Goal: Task Accomplishment & Management: Manage account settings

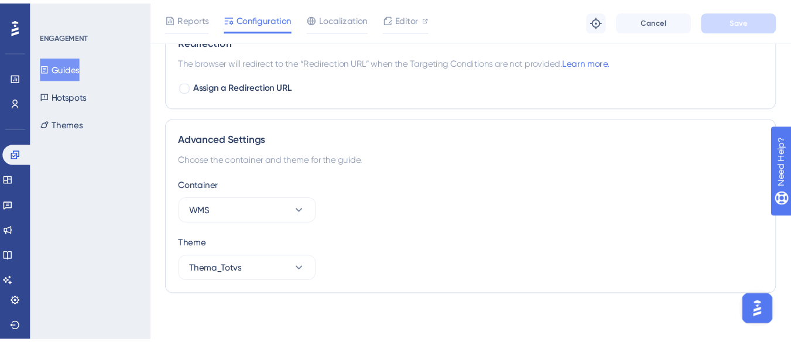
scroll to position [802, 0]
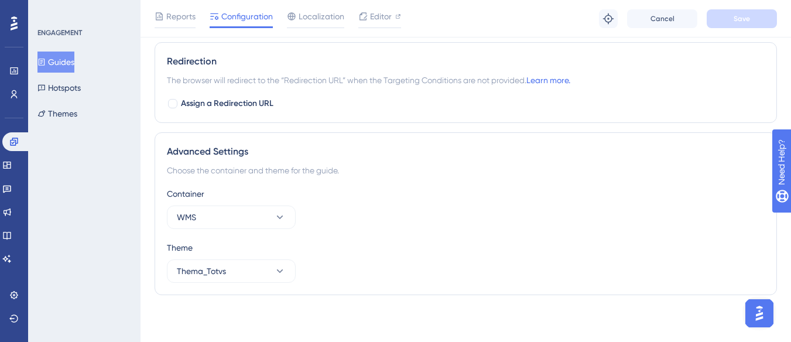
click at [73, 55] on button "Guides" at bounding box center [55, 61] width 37 height 21
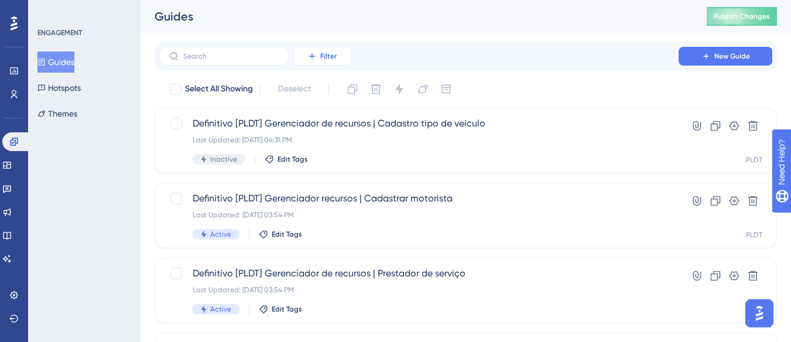
click at [317, 53] on button "Filter" at bounding box center [322, 56] width 59 height 19
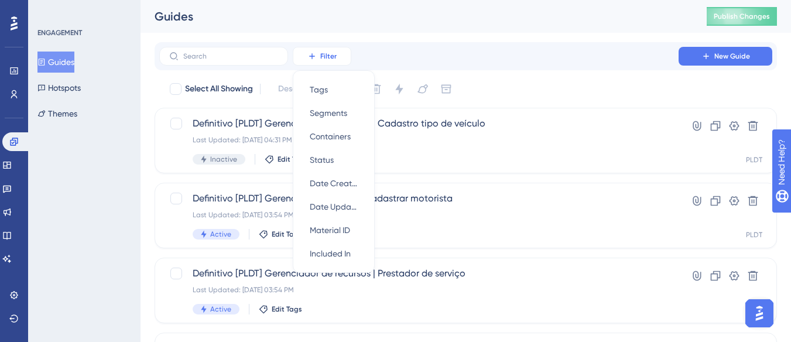
scroll to position [1, 0]
click at [348, 142] on span "Containers" at bounding box center [330, 136] width 41 height 14
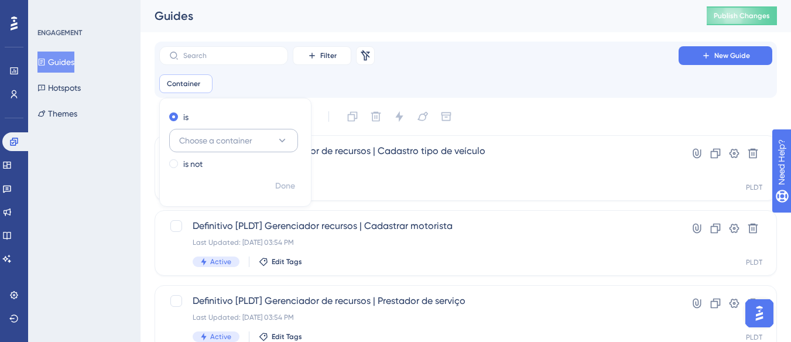
click at [257, 140] on button "Choose a container" at bounding box center [233, 140] width 129 height 23
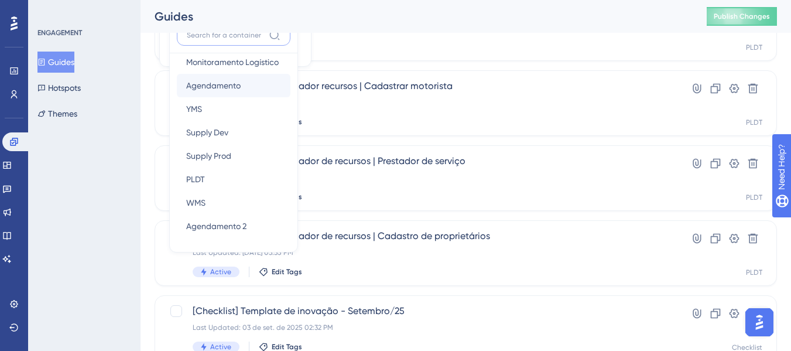
scroll to position [161, 0]
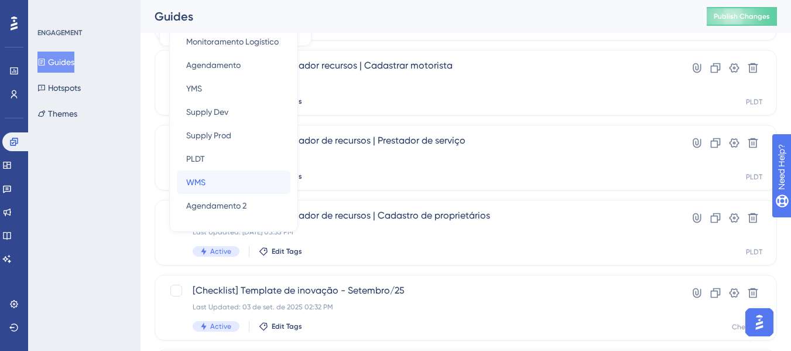
click at [221, 182] on div "WMS WMS" at bounding box center [233, 181] width 95 height 23
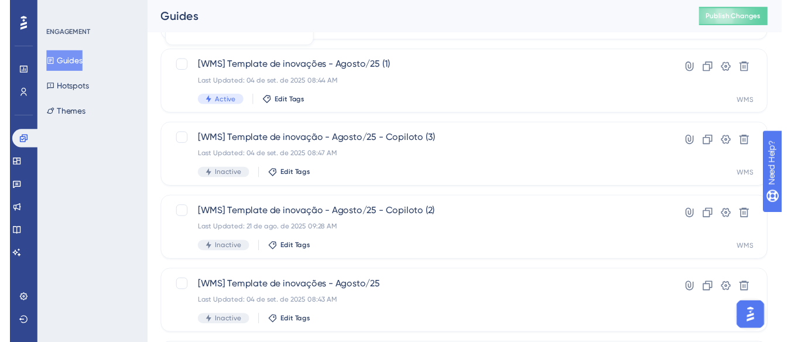
scroll to position [0, 0]
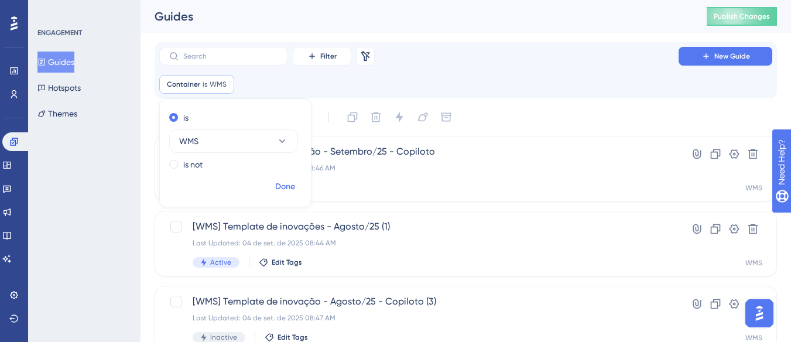
click at [284, 180] on span "Done" at bounding box center [285, 187] width 20 height 14
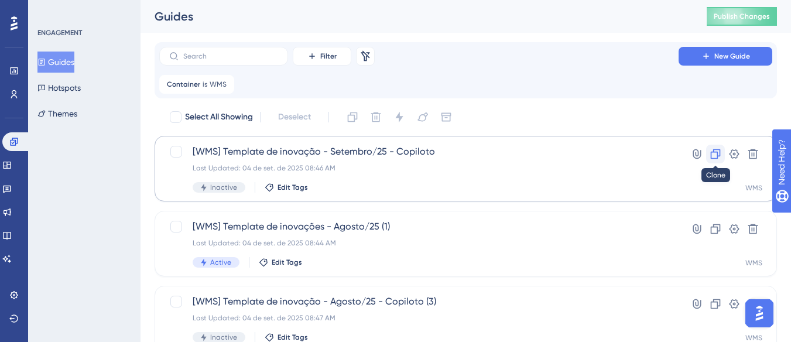
click at [718, 152] on icon at bounding box center [715, 154] width 12 height 12
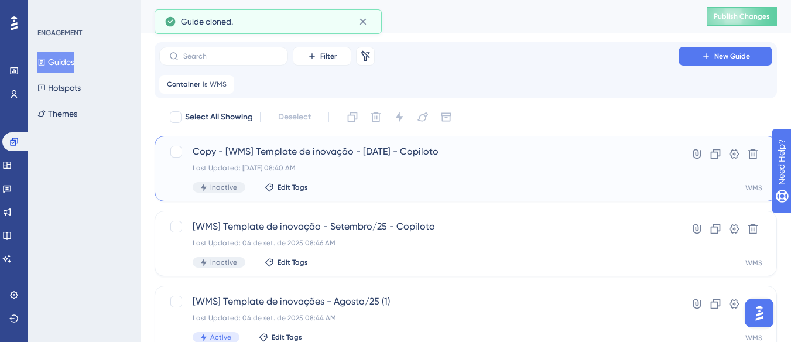
click at [404, 159] on div "Copy - [WMS] Template de inovação - Setembro/25 - Copiloto Last Updated: 10 de …" at bounding box center [419, 169] width 452 height 48
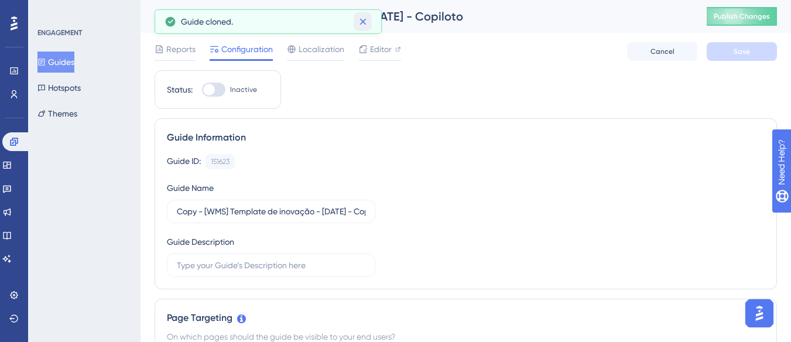
click at [359, 19] on icon at bounding box center [363, 22] width 12 height 12
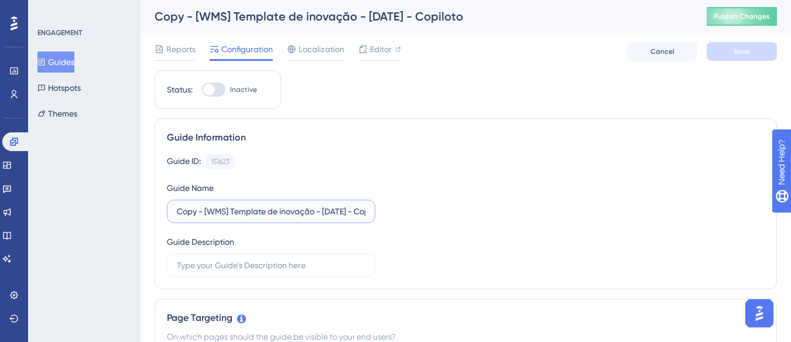
drag, startPoint x: 202, startPoint y: 213, endPoint x: 156, endPoint y: 223, distance: 47.3
click at [156, 223] on div "Guide Information Guide ID: 151623 Copy Guide Name Copy - [WMS] Template de ino…" at bounding box center [465, 203] width 622 height 171
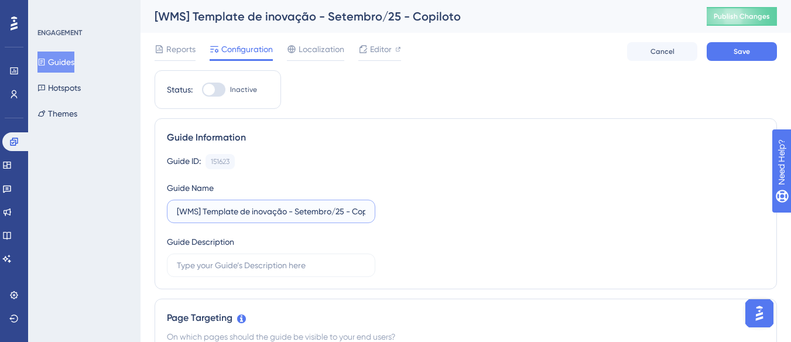
scroll to position [0, 21]
drag, startPoint x: 341, startPoint y: 213, endPoint x: 376, endPoint y: 212, distance: 35.1
click at [376, 212] on div "Guide ID: 151623 Copy Guide Name [WMS] Template de inovação - Setembro/25 - Cop…" at bounding box center [465, 215] width 597 height 123
click at [363, 209] on input "[WMS] Template de inovação - Setembro/25 - Copiloto" at bounding box center [271, 211] width 188 height 13
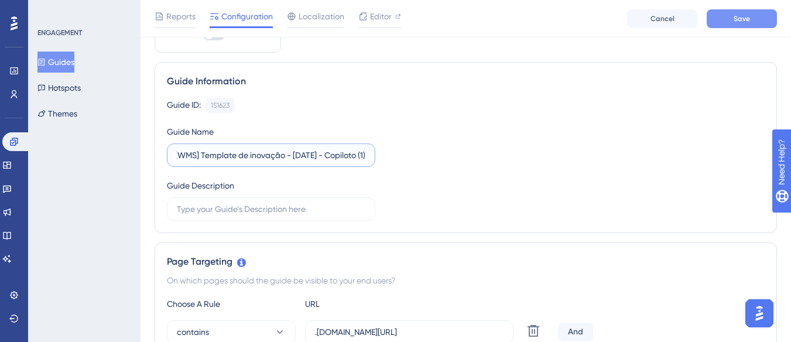
scroll to position [59, 0]
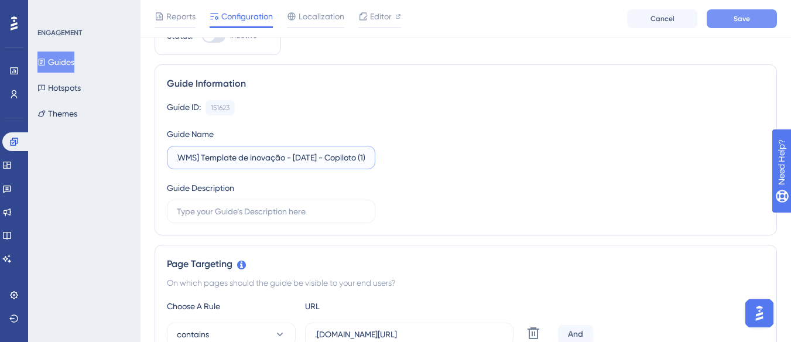
type input "[WMS] Template de inovação - Setembro/25 - Copiloto (1)"
click at [729, 13] on button "Save" at bounding box center [741, 18] width 70 height 19
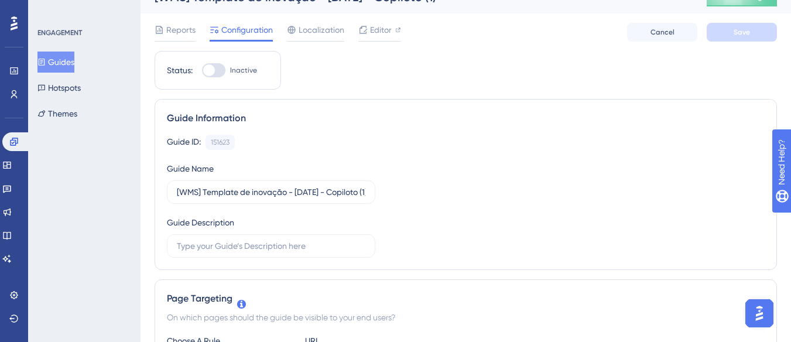
scroll to position [0, 0]
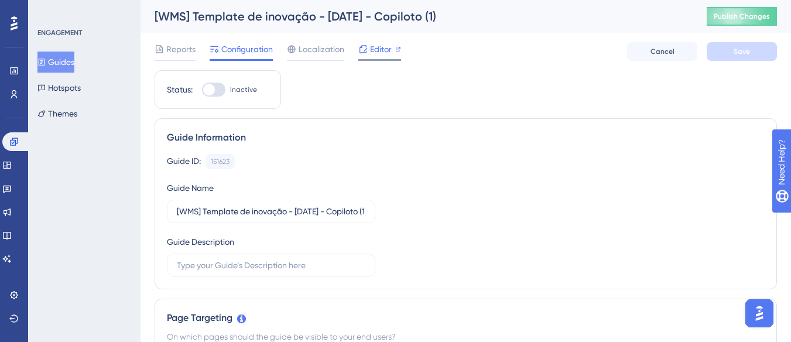
click at [383, 49] on span "Editor" at bounding box center [381, 49] width 22 height 14
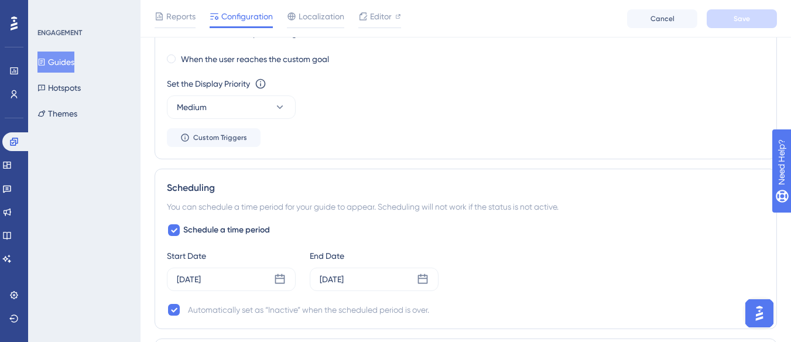
scroll to position [1112, 0]
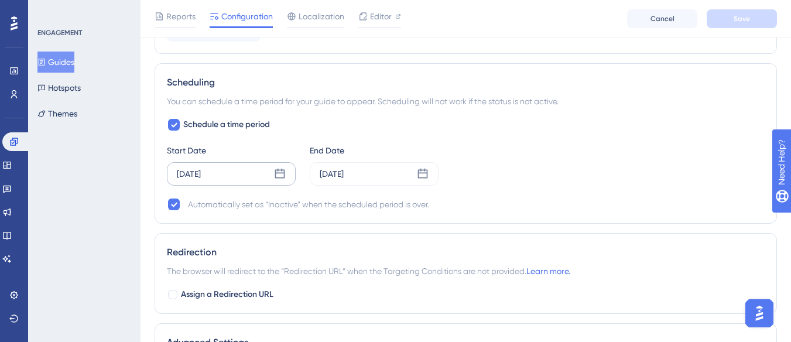
click at [257, 170] on div "Sep 01 2025" at bounding box center [231, 173] width 129 height 23
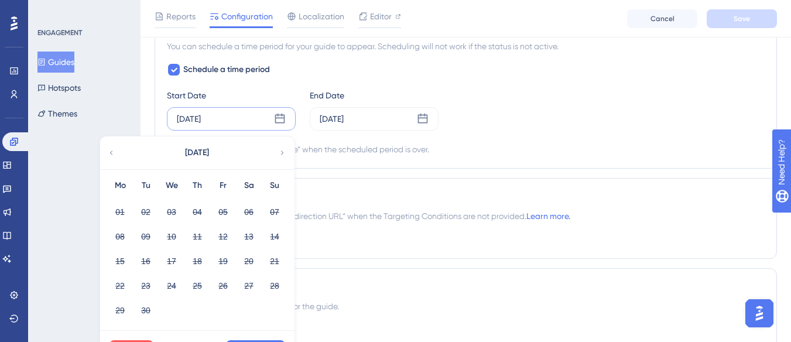
scroll to position [1229, 0]
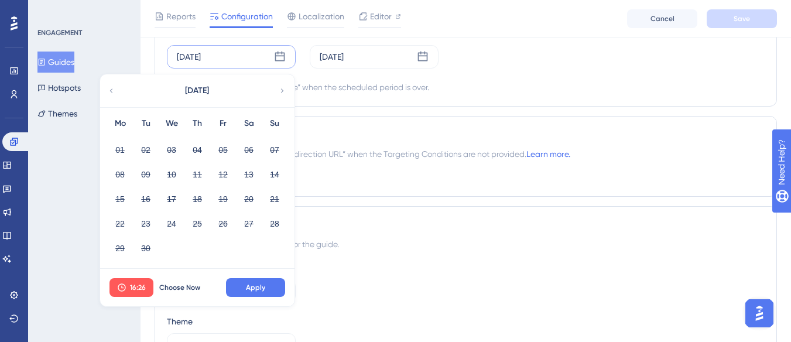
click at [278, 94] on icon at bounding box center [282, 90] width 8 height 11
click at [277, 93] on div "October 2025" at bounding box center [196, 90] width 193 height 33
click at [107, 92] on icon at bounding box center [111, 90] width 8 height 11
click at [172, 287] on span "Choose Now" at bounding box center [179, 287] width 41 height 9
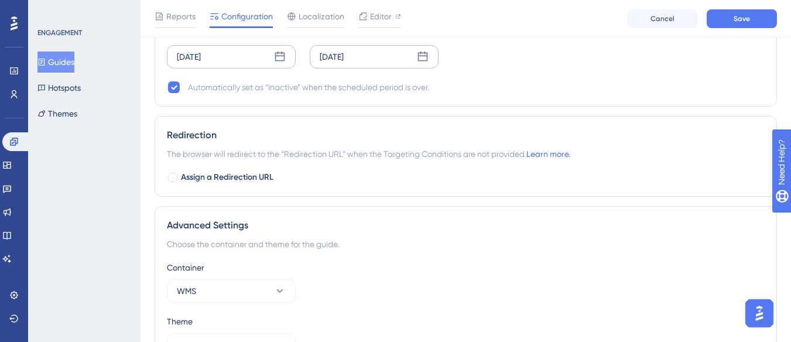
click at [374, 53] on div "Sep 09 2025" at bounding box center [374, 56] width 129 height 23
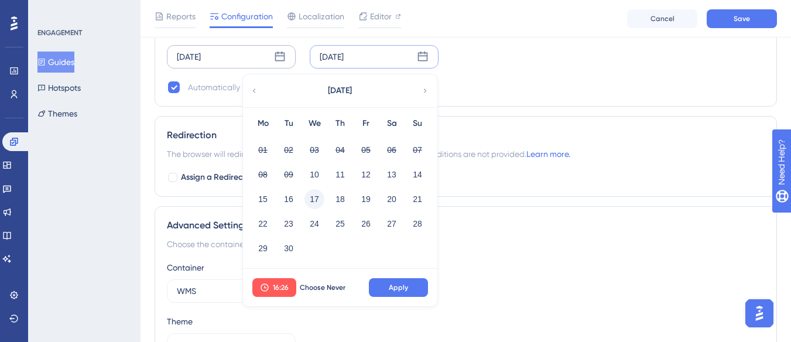
click at [313, 197] on button "17" at bounding box center [314, 199] width 20 height 20
click at [259, 200] on button "15" at bounding box center [263, 199] width 20 height 20
click at [383, 288] on button "Apply" at bounding box center [398, 287] width 59 height 19
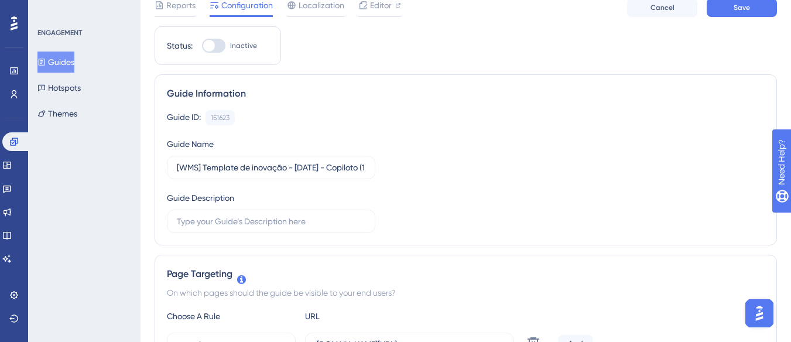
scroll to position [0, 0]
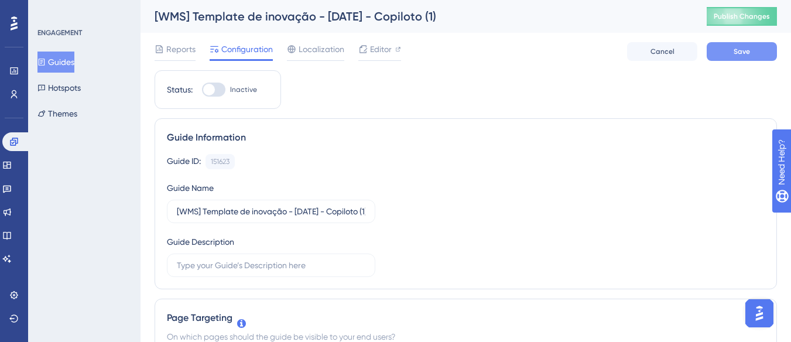
click at [712, 49] on button "Save" at bounding box center [741, 51] width 70 height 19
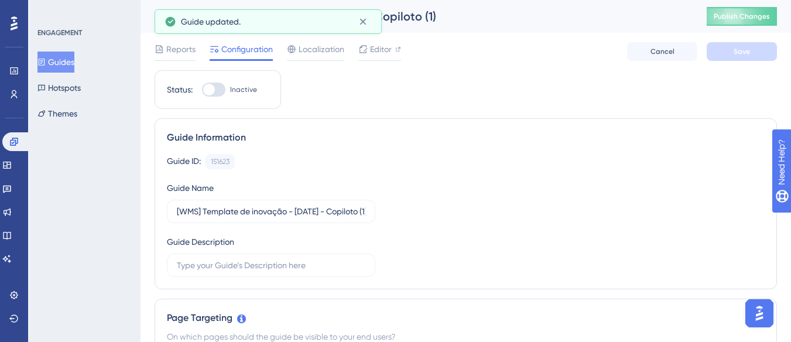
click at [246, 88] on span "Inactive" at bounding box center [243, 89] width 27 height 9
click at [202, 90] on input "Inactive" at bounding box center [201, 90] width 1 height 1
checkbox input "true"
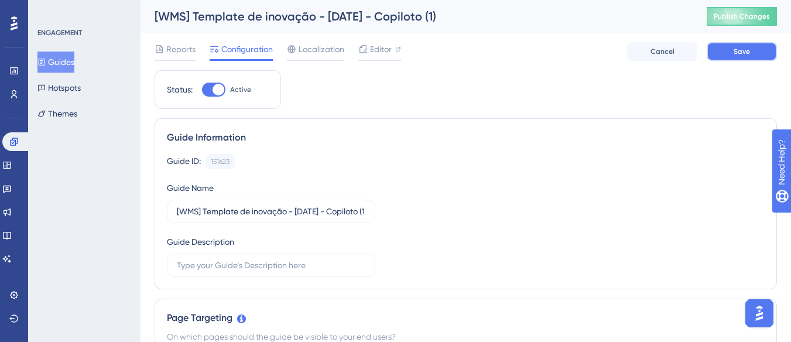
click at [737, 47] on span "Save" at bounding box center [741, 51] width 16 height 9
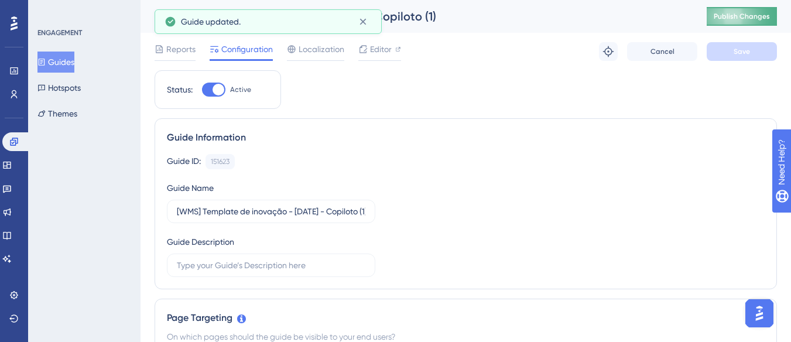
click at [748, 13] on span "Publish Changes" at bounding box center [741, 16] width 56 height 9
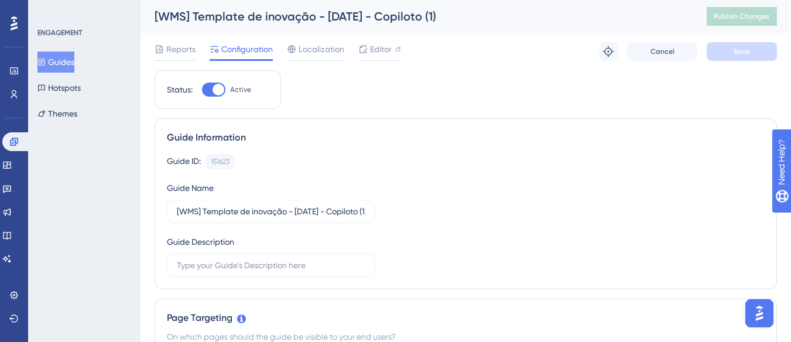
click at [72, 67] on button "Guides" at bounding box center [55, 61] width 37 height 21
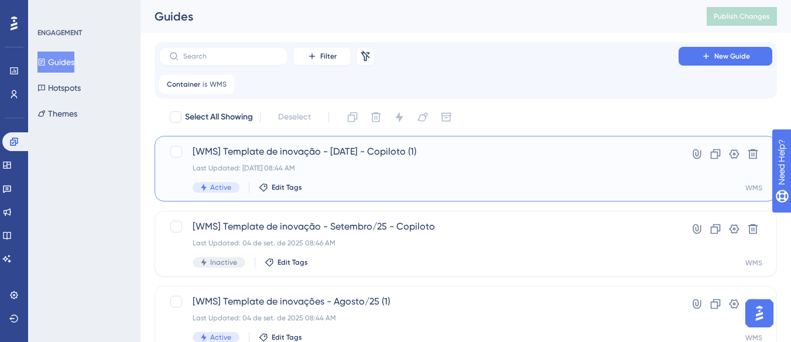
click at [416, 156] on span "[WMS] Template de inovação - Setembro/25 - Copiloto (1)" at bounding box center [419, 152] width 452 height 14
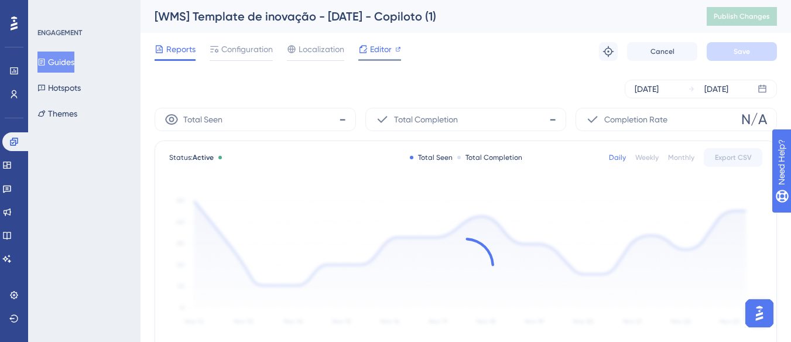
click at [382, 50] on span "Editor" at bounding box center [381, 49] width 22 height 14
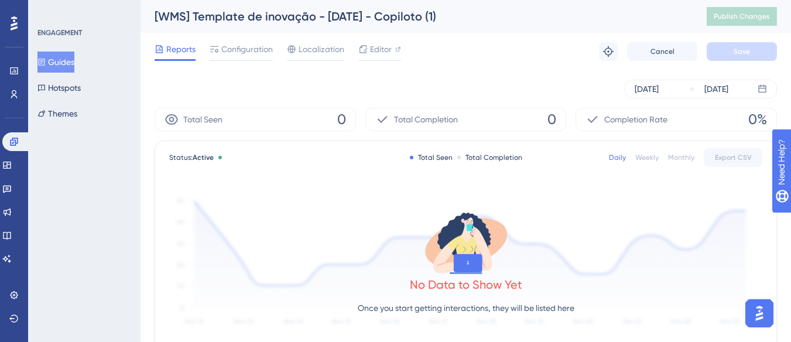
click at [53, 54] on button "Guides" at bounding box center [55, 61] width 37 height 21
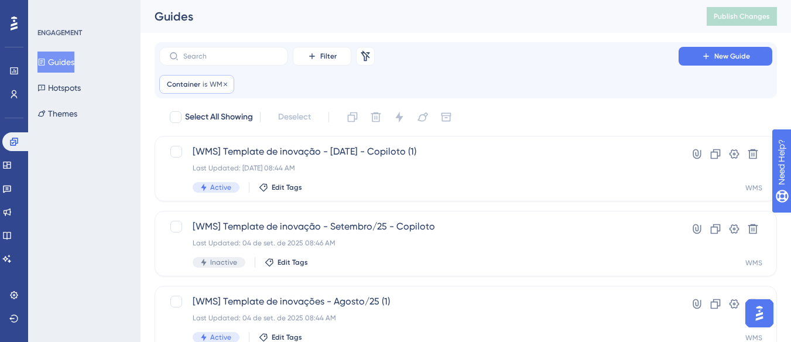
click at [190, 80] on span "Container" at bounding box center [183, 84] width 33 height 9
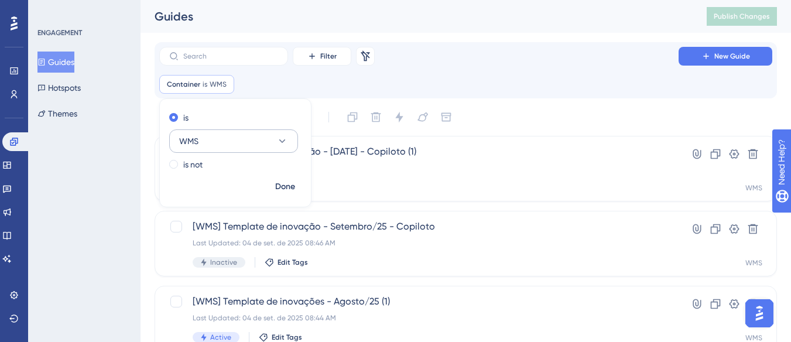
click at [205, 136] on button "WMS" at bounding box center [233, 140] width 129 height 23
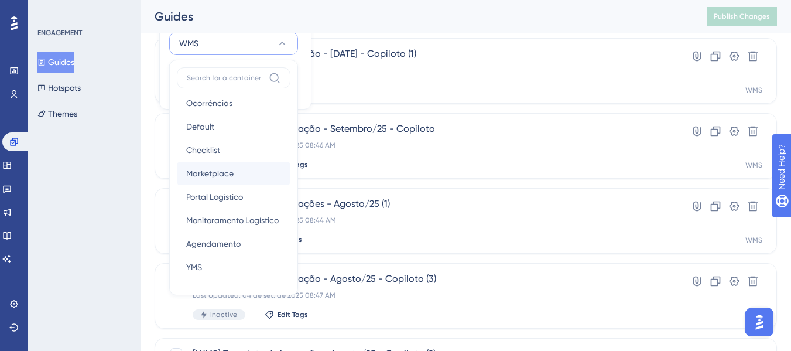
scroll to position [176, 0]
click at [239, 176] on span "Agendamento" at bounding box center [213, 173] width 54 height 14
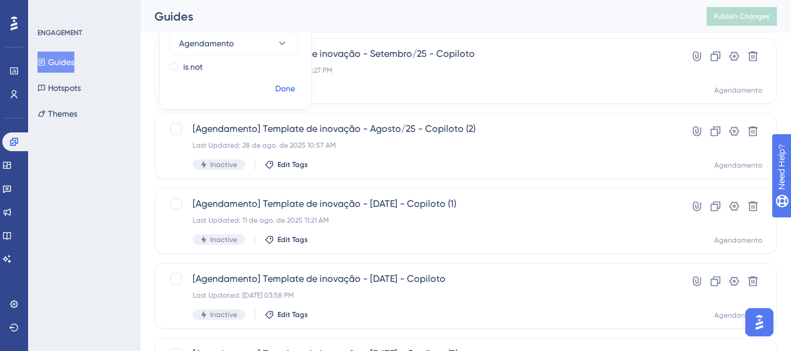
click at [273, 97] on button "Done" at bounding box center [285, 88] width 33 height 21
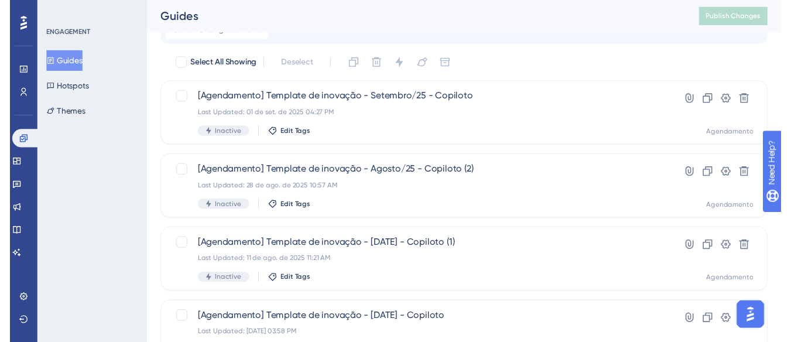
scroll to position [0, 0]
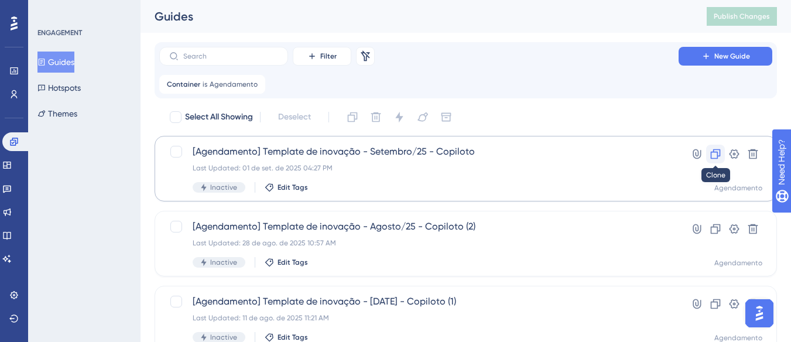
click at [717, 156] on icon at bounding box center [715, 154] width 10 height 10
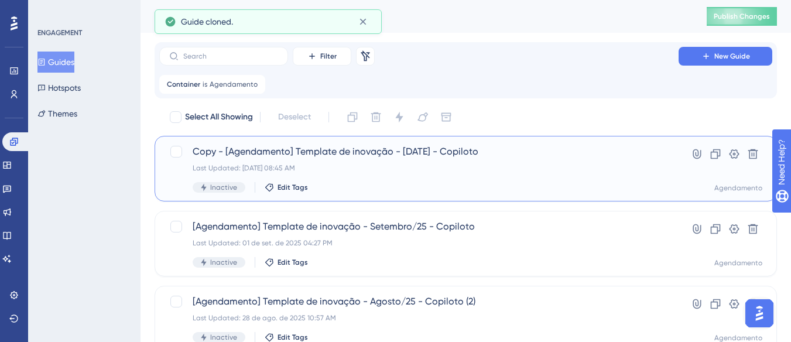
click at [329, 158] on span "Copy - [Agendamento] Template de inovação - Setembro/25 - Copiloto" at bounding box center [419, 152] width 452 height 14
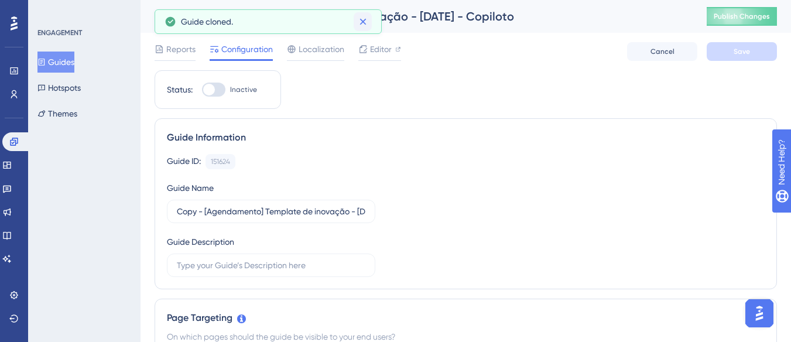
click at [365, 20] on icon at bounding box center [363, 22] width 12 height 12
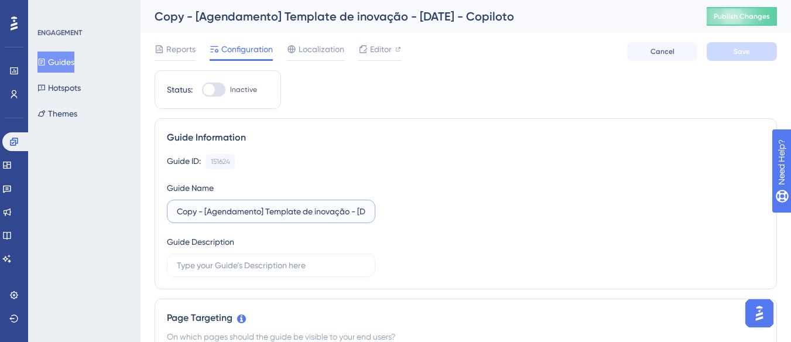
drag, startPoint x: 206, startPoint y: 212, endPoint x: 130, endPoint y: 213, distance: 75.5
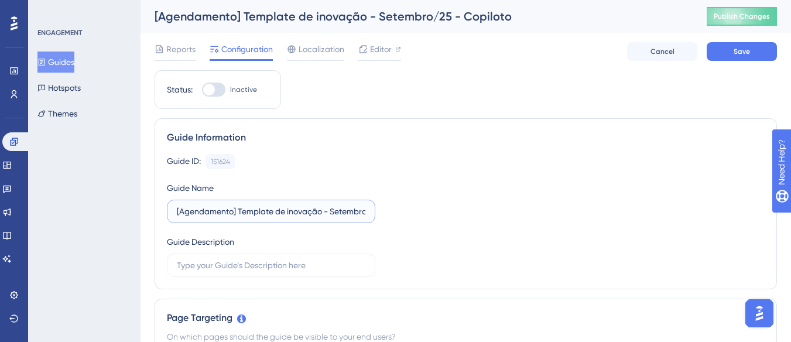
click at [296, 215] on input "[Agendamento] Template de inovação - Setembro/25 - Copiloto" at bounding box center [271, 211] width 188 height 13
drag, startPoint x: 304, startPoint y: 214, endPoint x: 369, endPoint y: 212, distance: 65.0
click at [369, 212] on label "[Agendamento] Template de inovação - Setembro/25 - Copiloto" at bounding box center [271, 211] width 208 height 23
click at [365, 211] on input "[Agendamento] Template de inovação - Setembro/25 - Copiloto" at bounding box center [271, 211] width 188 height 13
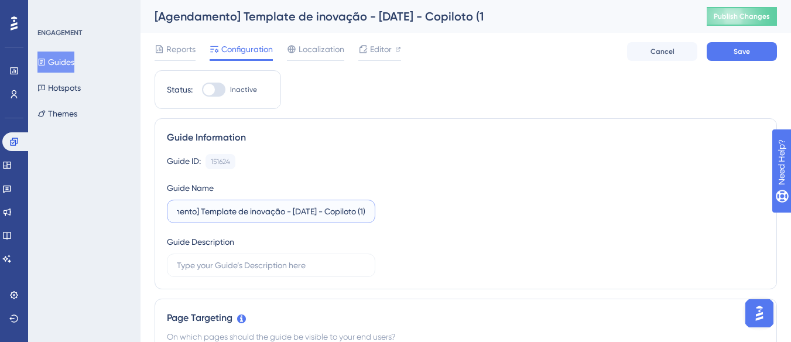
scroll to position [0, 65]
type input "[Agendamento] Template de inovação - Setembro/25 - Copiloto (1)"
click at [729, 44] on button "Save" at bounding box center [741, 51] width 70 height 19
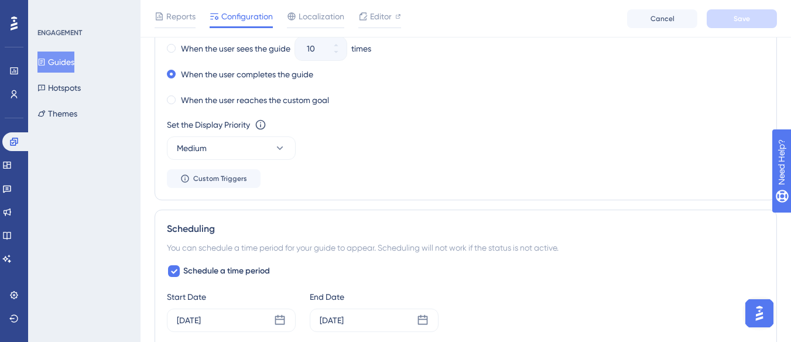
scroll to position [878, 0]
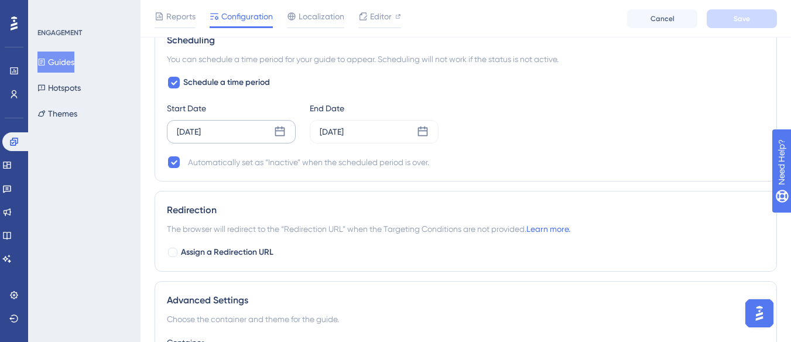
click at [285, 127] on icon at bounding box center [280, 132] width 12 height 12
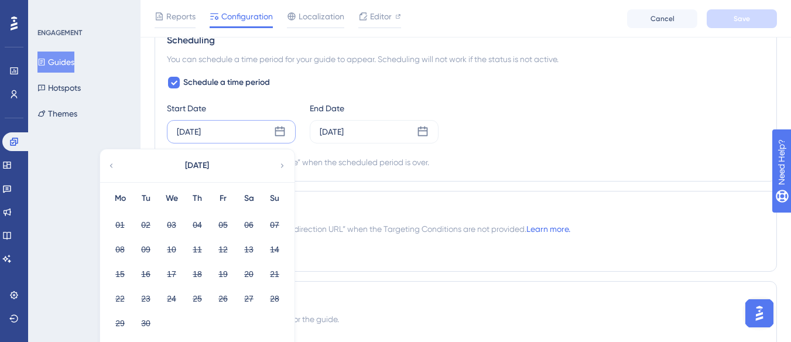
scroll to position [995, 0]
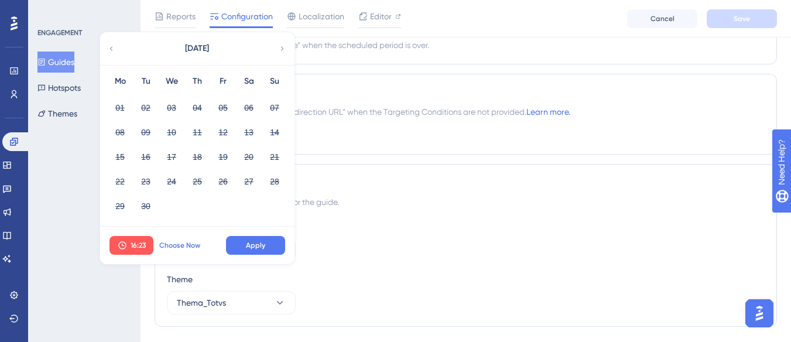
click at [190, 244] on span "Choose Now" at bounding box center [179, 245] width 41 height 9
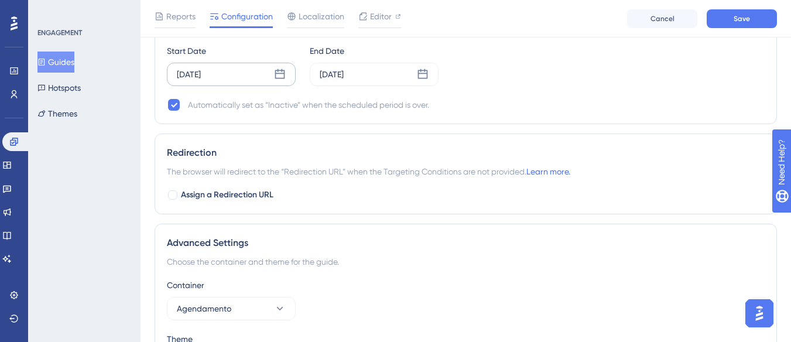
scroll to position [878, 0]
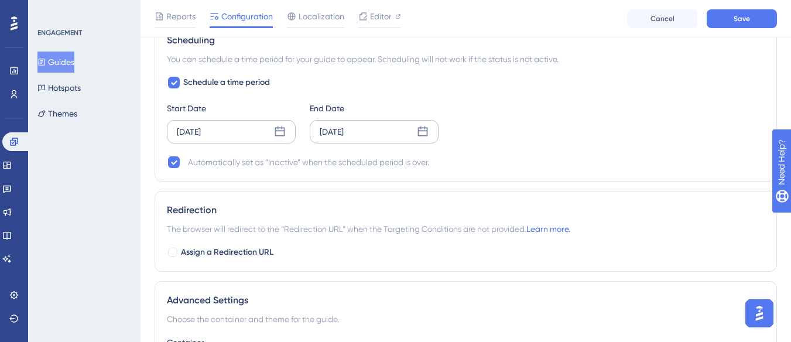
click at [421, 127] on icon at bounding box center [423, 131] width 10 height 10
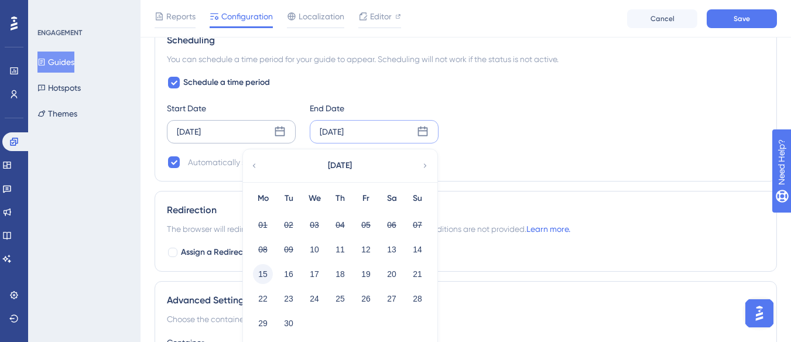
click at [265, 275] on button "15" at bounding box center [263, 274] width 20 height 20
click at [260, 301] on button "22" at bounding box center [263, 298] width 20 height 20
click at [269, 272] on button "15" at bounding box center [263, 274] width 20 height 20
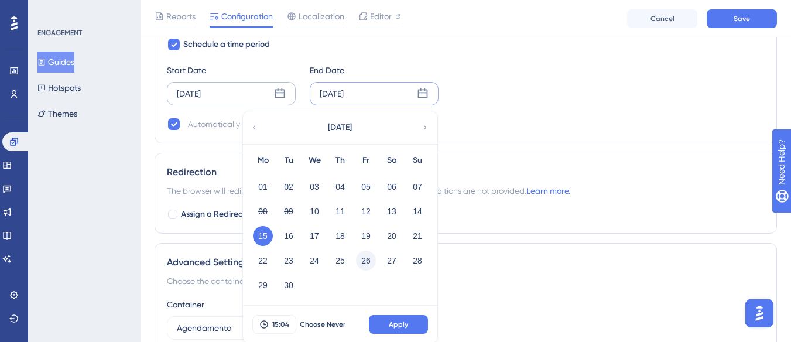
scroll to position [936, 0]
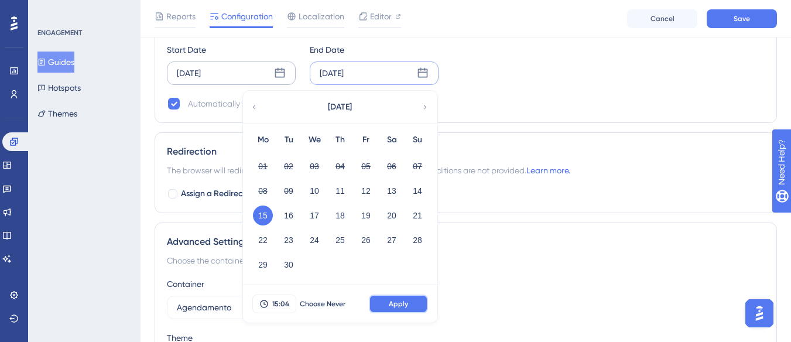
click at [404, 308] on span "Apply" at bounding box center [398, 303] width 19 height 9
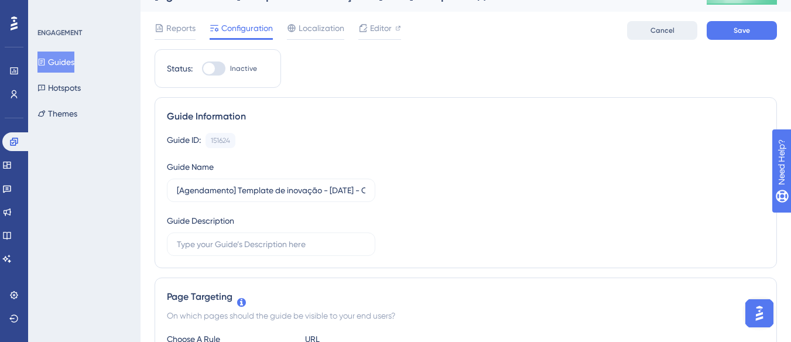
scroll to position [0, 0]
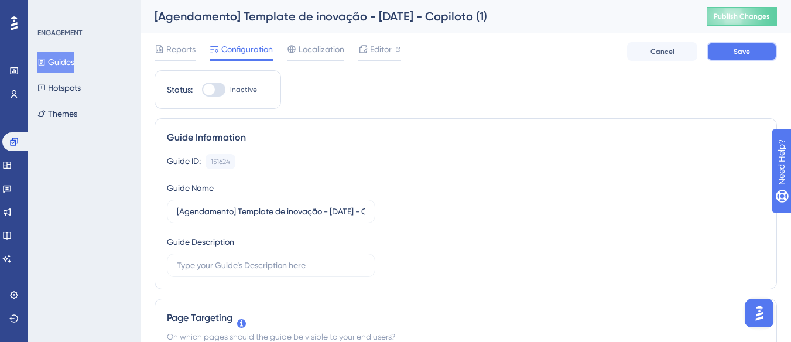
click at [727, 51] on button "Save" at bounding box center [741, 51] width 70 height 19
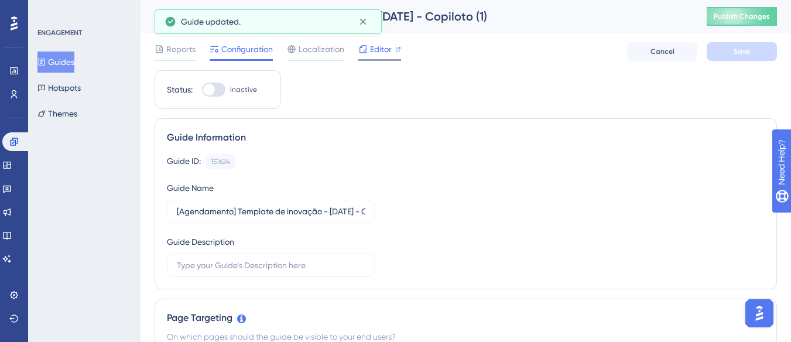
click at [383, 47] on span "Editor" at bounding box center [381, 49] width 22 height 14
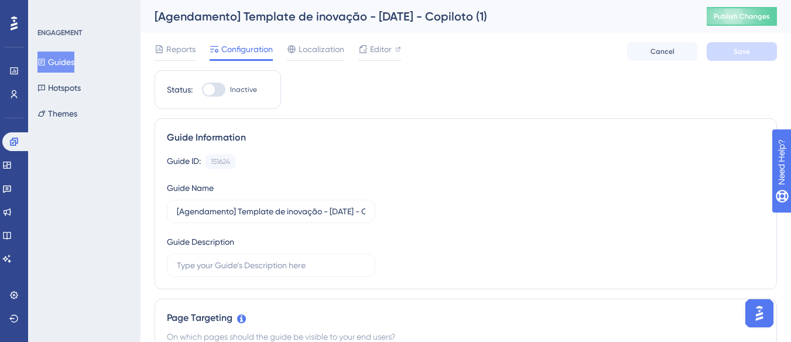
click at [54, 57] on button "Guides" at bounding box center [55, 61] width 37 height 21
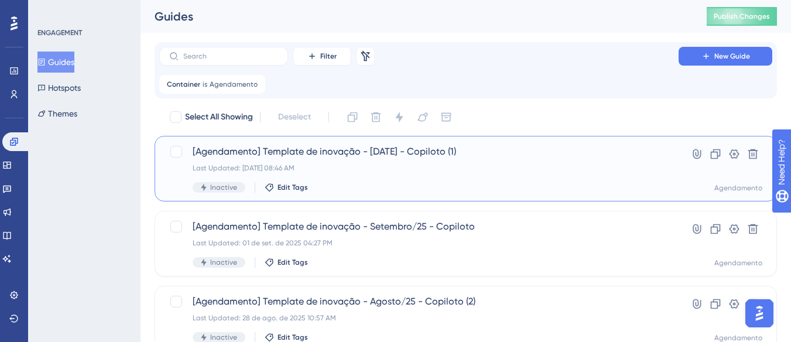
click at [527, 169] on div "Last Updated: 10 de set. de 2025 08:46 AM" at bounding box center [419, 167] width 452 height 9
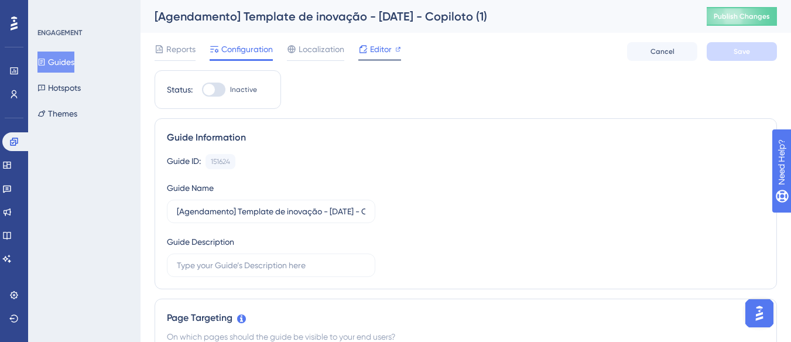
click at [386, 50] on span "Editor" at bounding box center [381, 49] width 22 height 14
click at [74, 68] on button "Guides" at bounding box center [55, 61] width 37 height 21
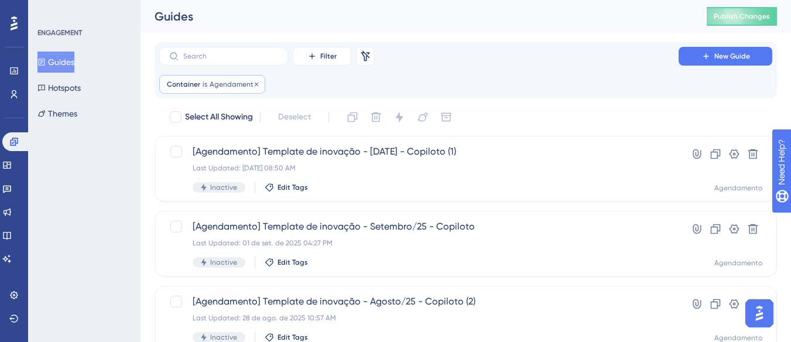
click at [233, 87] on span "Agendamento" at bounding box center [233, 84] width 48 height 9
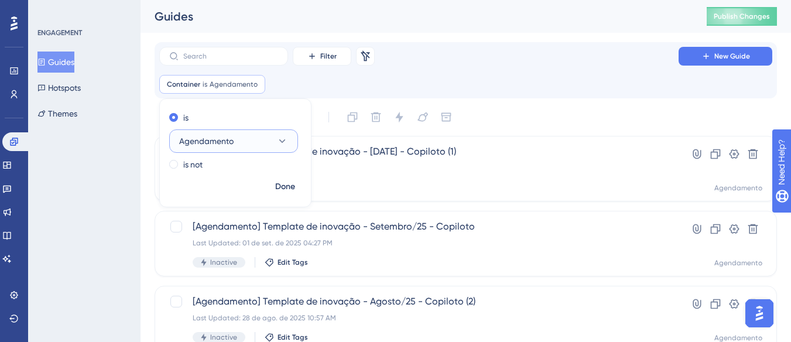
click at [217, 132] on button "Agendamento" at bounding box center [233, 140] width 129 height 23
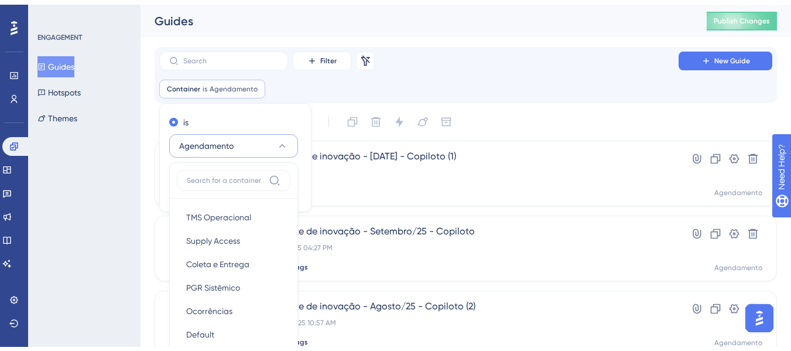
scroll to position [104, 0]
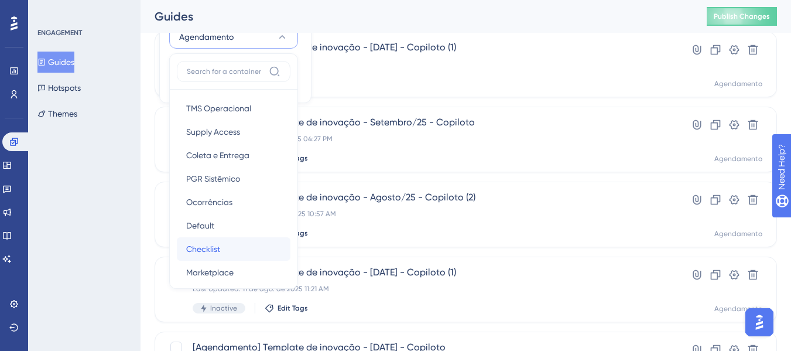
click at [222, 252] on div "Checklist Checklist" at bounding box center [233, 248] width 95 height 23
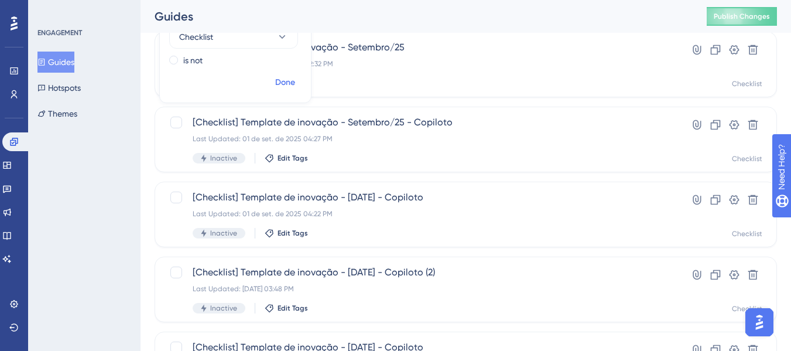
click at [287, 90] on button "Done" at bounding box center [285, 82] width 33 height 21
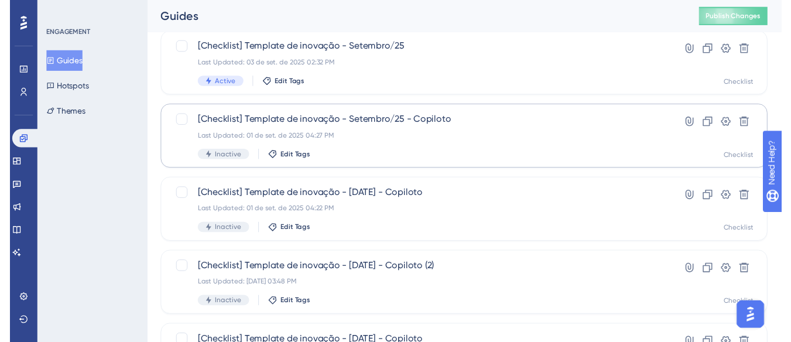
scroll to position [0, 0]
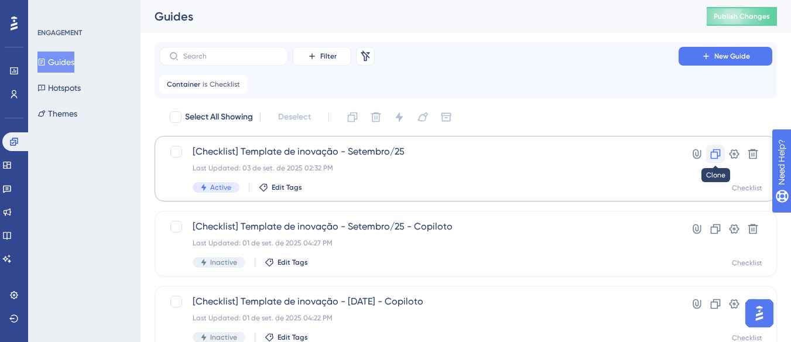
click at [715, 155] on icon at bounding box center [715, 154] width 12 height 12
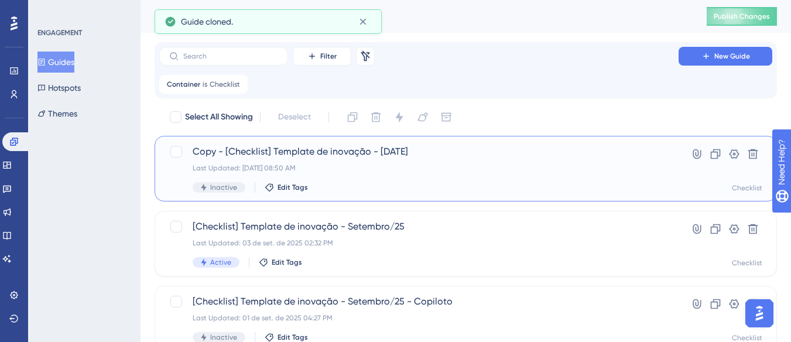
click at [420, 150] on span "Copy - [Checklist] Template de inovação - Setembro/25" at bounding box center [419, 152] width 452 height 14
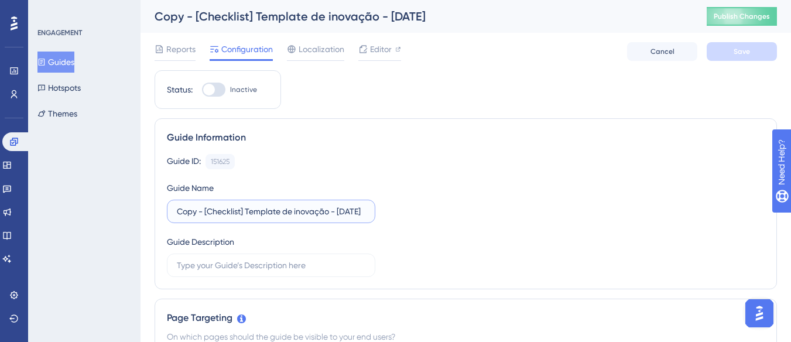
drag, startPoint x: 205, startPoint y: 211, endPoint x: 167, endPoint y: 212, distance: 38.6
click at [167, 212] on label "Copy - [Checklist] Template de inovação - Setembro/25" at bounding box center [271, 211] width 208 height 23
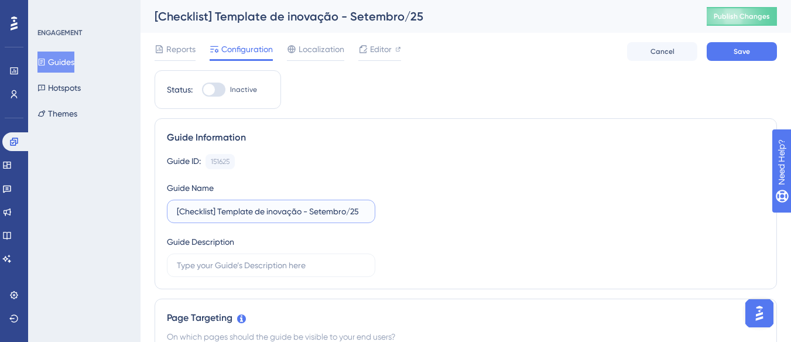
click at [363, 209] on input "[Checklist] Template de inovação - Setembro/25" at bounding box center [271, 211] width 188 height 13
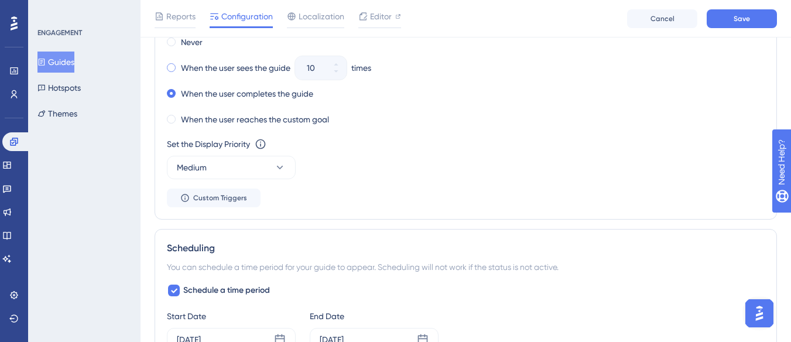
scroll to position [761, 0]
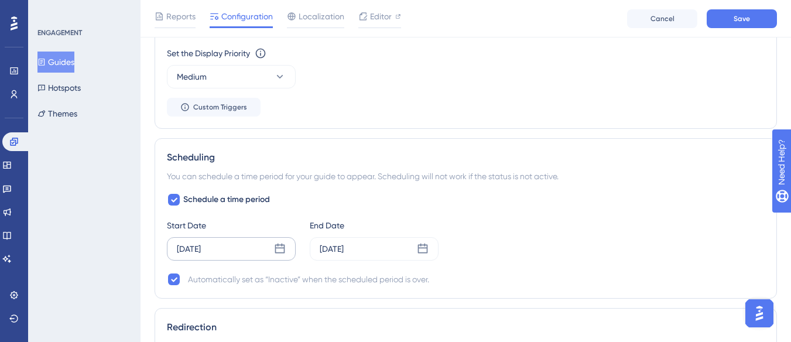
type input "[Checklist] Template de inovação - Setembro/25 (1)"
click at [275, 248] on icon at bounding box center [280, 248] width 10 height 10
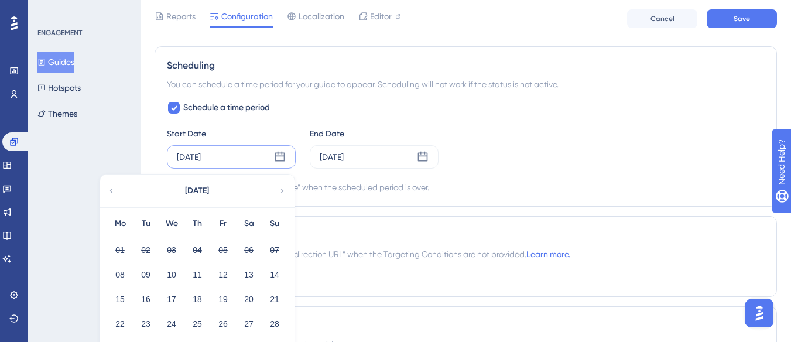
scroll to position [995, 0]
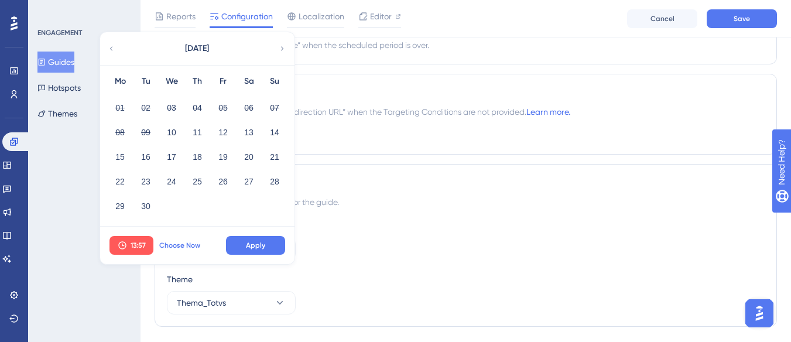
click at [199, 247] on span "Choose Now" at bounding box center [179, 245] width 41 height 9
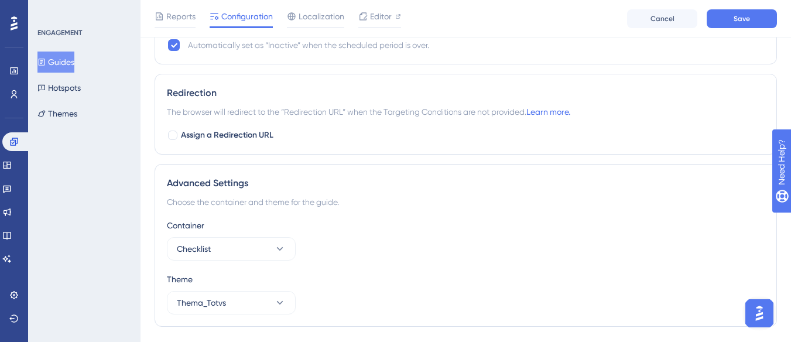
scroll to position [878, 0]
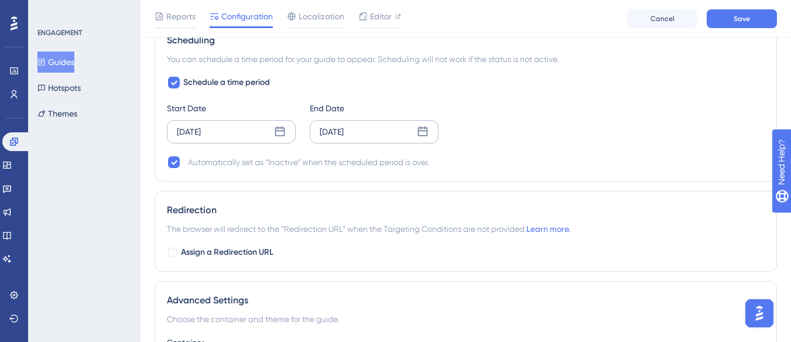
click at [412, 129] on div "Sep 30 2025" at bounding box center [374, 131] width 129 height 23
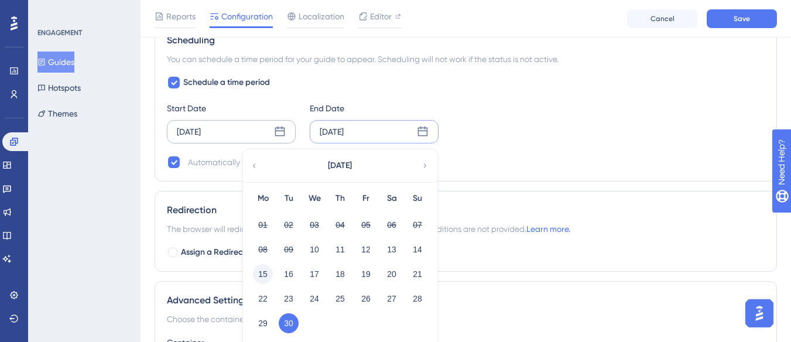
click at [264, 274] on button "15" at bounding box center [263, 274] width 20 height 20
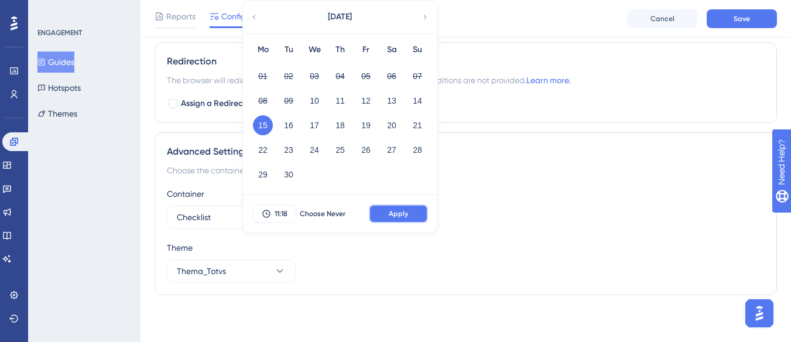
click at [396, 215] on span "Apply" at bounding box center [398, 213] width 19 height 9
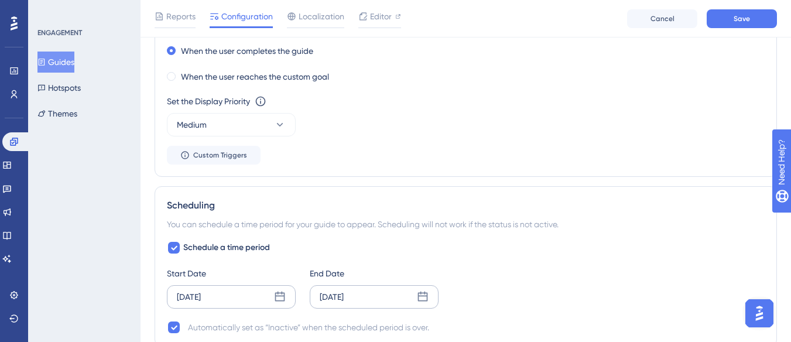
scroll to position [675, 0]
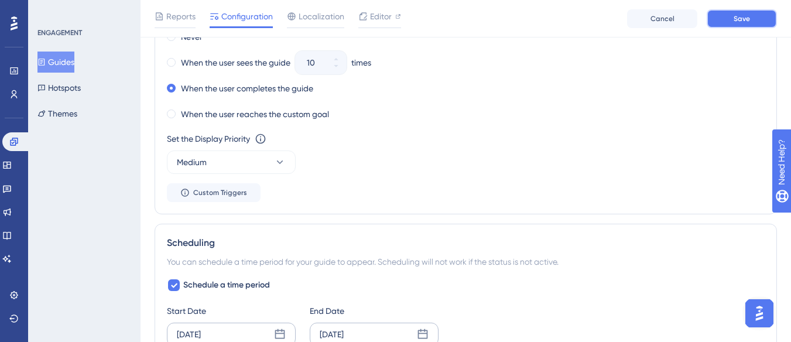
click at [743, 19] on span "Save" at bounding box center [741, 18] width 16 height 9
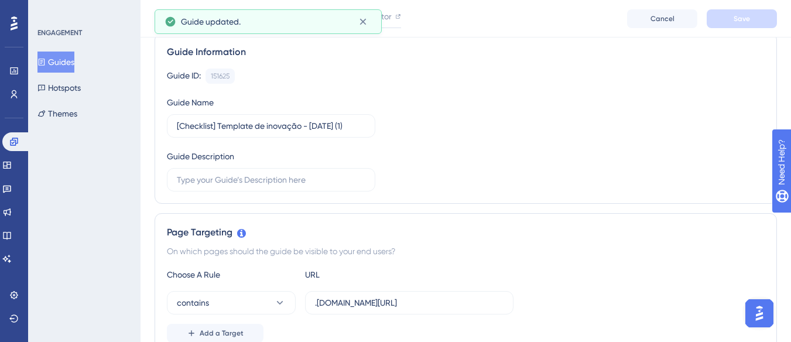
scroll to position [0, 0]
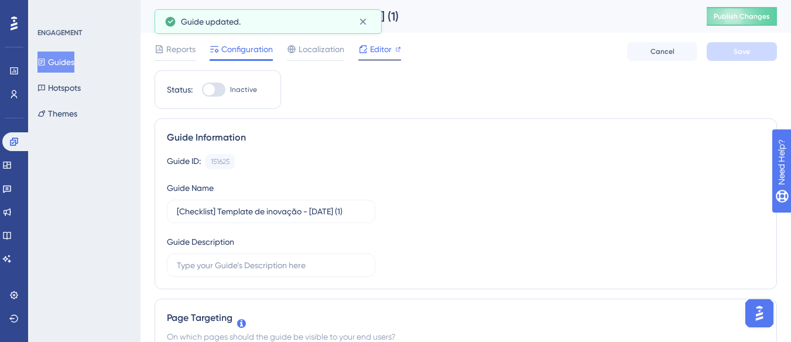
click at [370, 51] on span "Editor" at bounding box center [381, 49] width 22 height 14
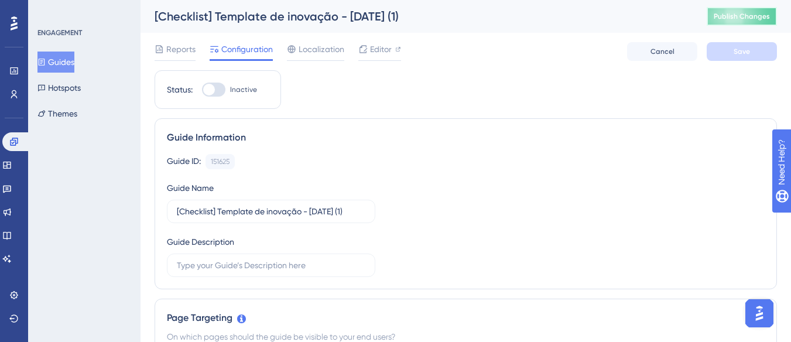
click at [729, 14] on span "Publish Changes" at bounding box center [741, 16] width 56 height 9
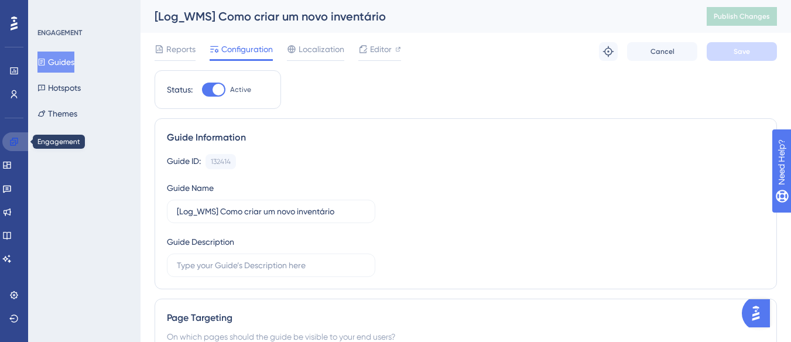
click at [13, 135] on link at bounding box center [16, 141] width 28 height 19
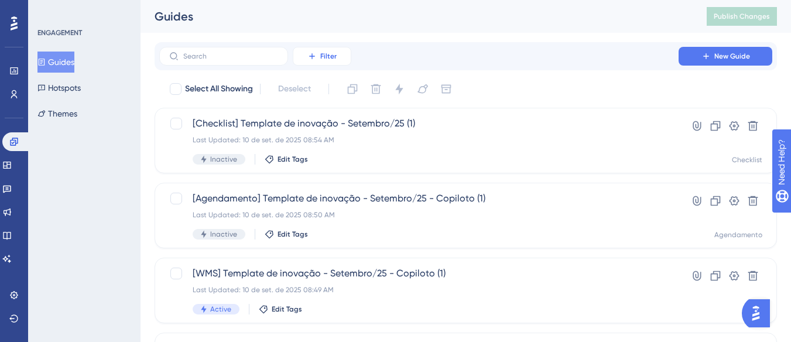
click at [321, 61] on button "Filter" at bounding box center [322, 56] width 59 height 19
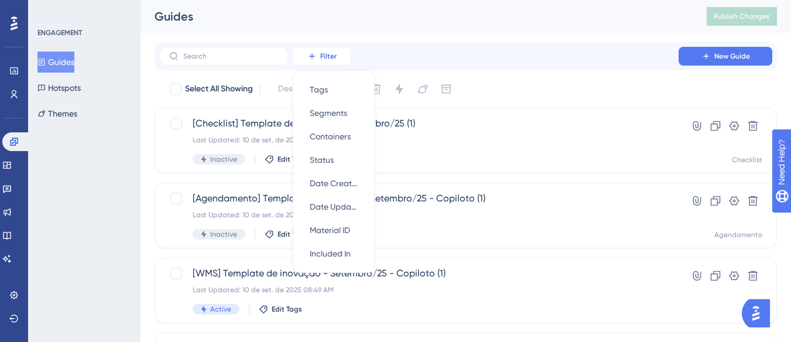
scroll to position [1, 0]
click at [347, 128] on div "Containers Containers" at bounding box center [334, 135] width 48 height 23
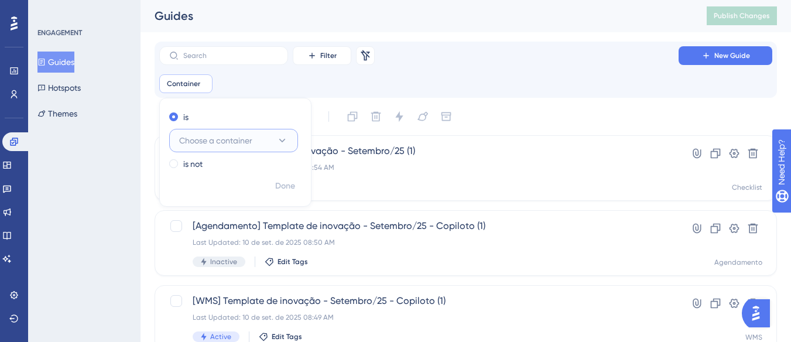
click at [265, 135] on button "Choose a container" at bounding box center [233, 140] width 129 height 23
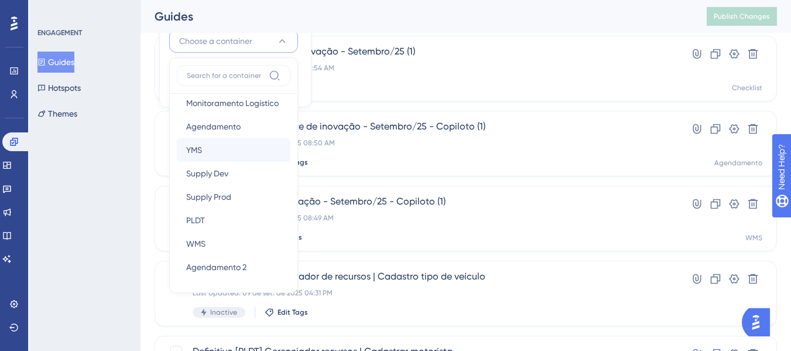
scroll to position [221, 0]
click at [212, 241] on div "WMS WMS" at bounding box center [233, 242] width 95 height 23
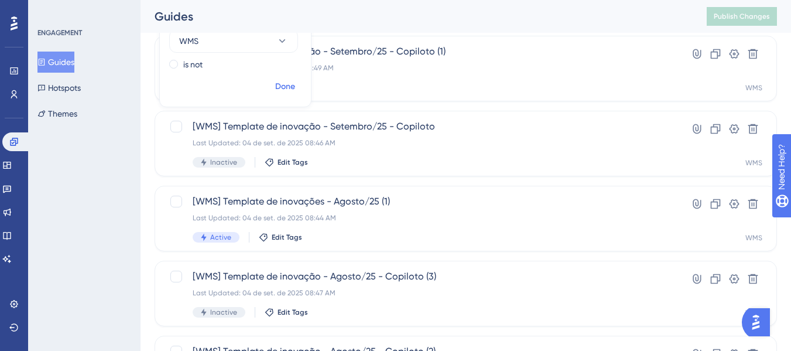
click at [284, 92] on span "Done" at bounding box center [285, 87] width 20 height 14
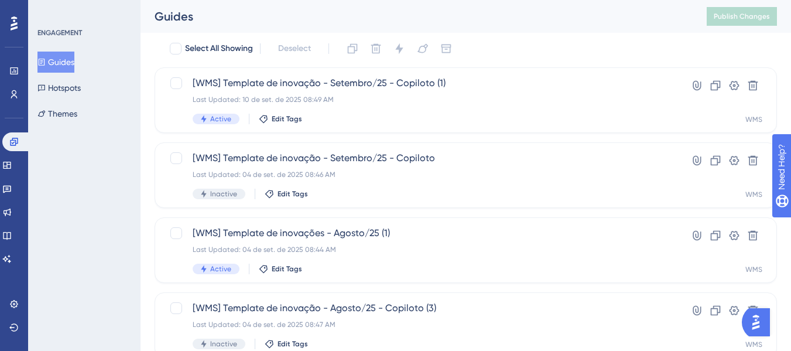
scroll to position [42, 0]
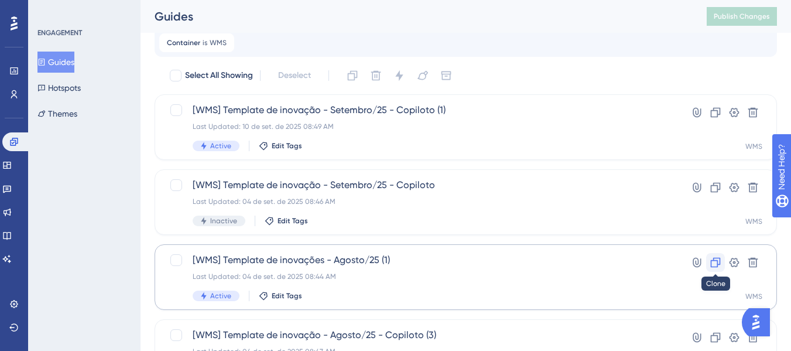
click at [709, 267] on icon at bounding box center [715, 262] width 12 height 12
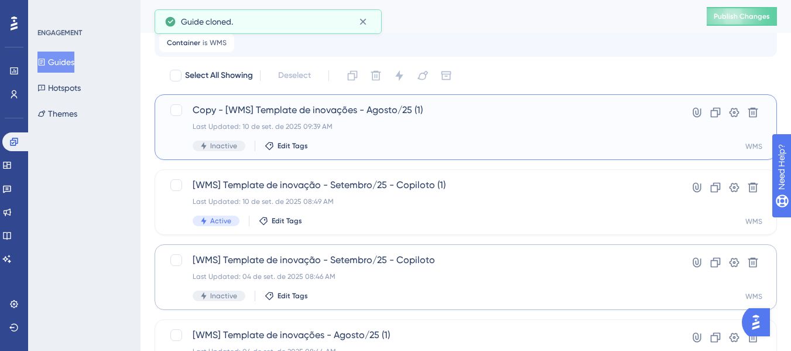
click at [225, 114] on span "Copy - [WMS] Template de inovações - Agosto/25 (1)" at bounding box center [419, 110] width 452 height 14
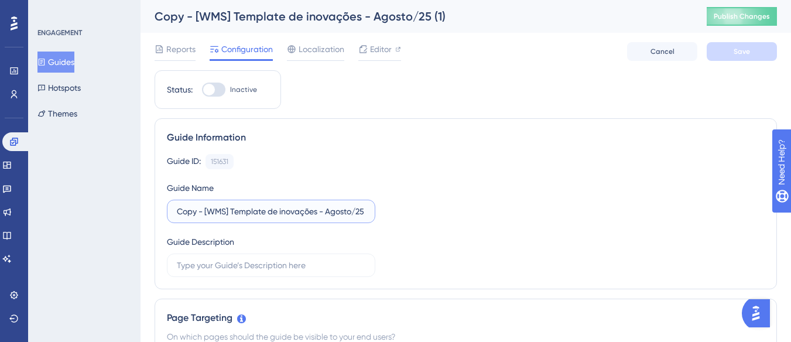
drag, startPoint x: 204, startPoint y: 216, endPoint x: 173, endPoint y: 217, distance: 31.0
click at [173, 217] on label "Copy - [WMS] Template de inovações - Agosto/25 (1)" at bounding box center [271, 211] width 208 height 23
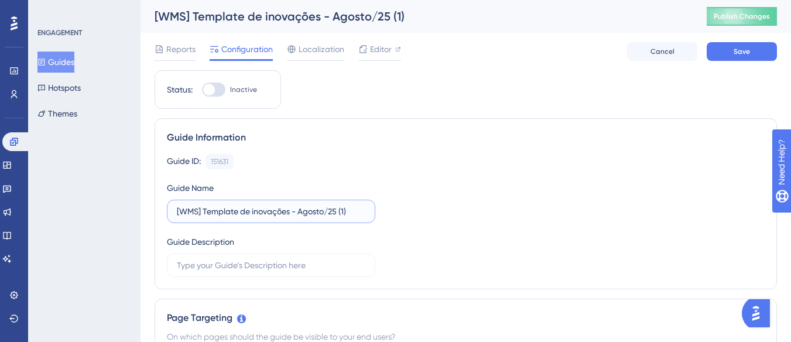
drag, startPoint x: 299, startPoint y: 213, endPoint x: 314, endPoint y: 213, distance: 15.2
click at [314, 213] on input "[WMS] Template de inovações - Agosto/25 (1)" at bounding box center [271, 211] width 188 height 13
click at [314, 212] on input "[WMS] Template de inovações - Agosto/25 (1)" at bounding box center [271, 211] width 188 height 13
click at [299, 218] on label "[WMS] Template de inovações - Agosto/25 (1)" at bounding box center [271, 211] width 208 height 23
click at [299, 218] on input "[WMS] Template de inovações - Agosto/25 (1)" at bounding box center [271, 211] width 188 height 13
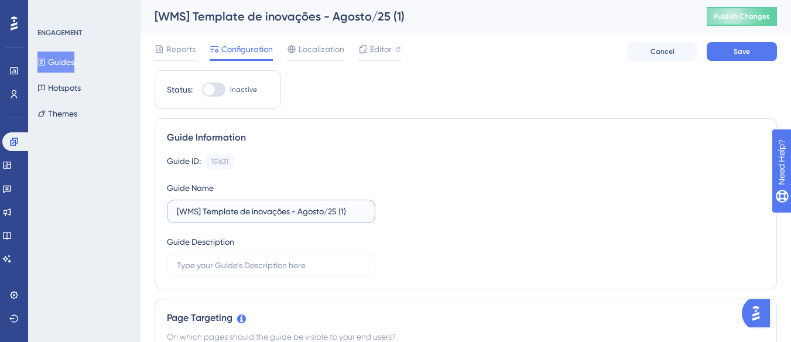
click at [300, 212] on input "[WMS] Template de inovações - Agosto/25 (1)" at bounding box center [271, 211] width 188 height 13
drag, startPoint x: 301, startPoint y: 212, endPoint x: 317, endPoint y: 212, distance: 15.2
click at [317, 212] on input "[WMS] Template de inovações - Agosto/25 (1)" at bounding box center [271, 211] width 188 height 13
drag, startPoint x: 353, startPoint y: 212, endPoint x: 375, endPoint y: 214, distance: 21.7
click at [375, 214] on div "Guide ID: 151631 Copy Guide Name [WMS] Template de inovações - Setembro/25 (1) …" at bounding box center [465, 215] width 597 height 123
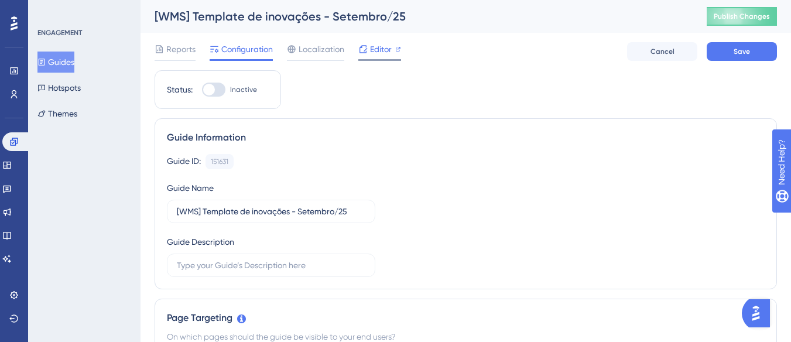
click at [386, 47] on span "Editor" at bounding box center [381, 49] width 22 height 14
click at [743, 47] on span "Save" at bounding box center [741, 51] width 16 height 9
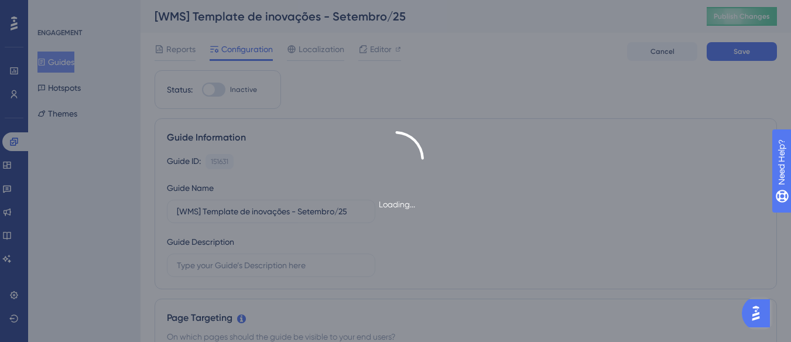
type input "[WMS] Template de inovações - Setembro/25"
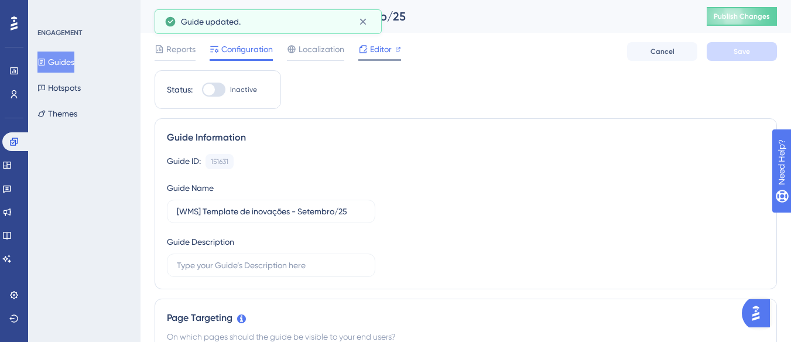
click at [382, 49] on span "Editor" at bounding box center [381, 49] width 22 height 14
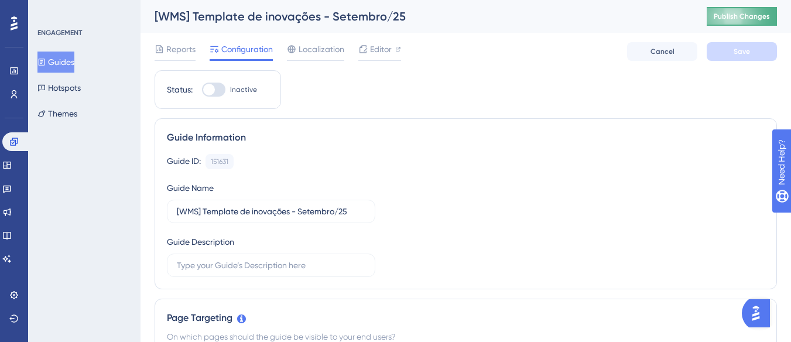
click at [730, 16] on span "Publish Changes" at bounding box center [741, 16] width 56 height 9
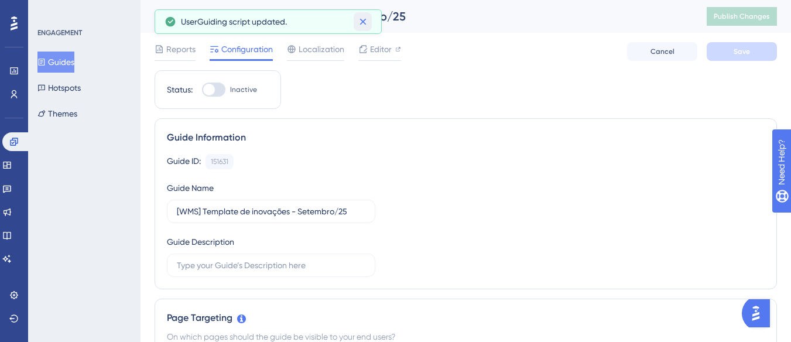
click at [363, 16] on icon at bounding box center [363, 22] width 12 height 12
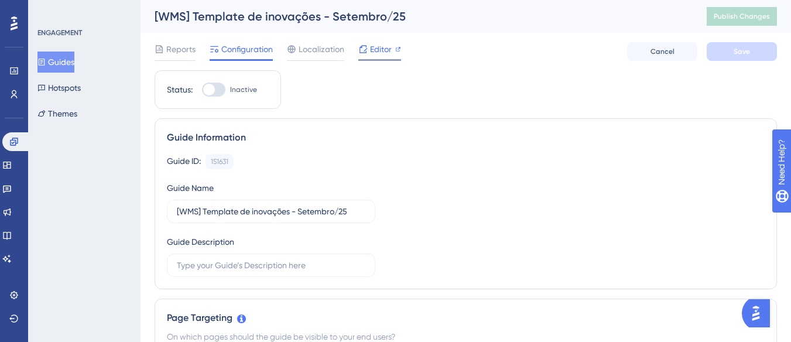
click at [375, 44] on span "Editor" at bounding box center [381, 49] width 22 height 14
click at [16, 315] on icon at bounding box center [13, 318] width 9 height 9
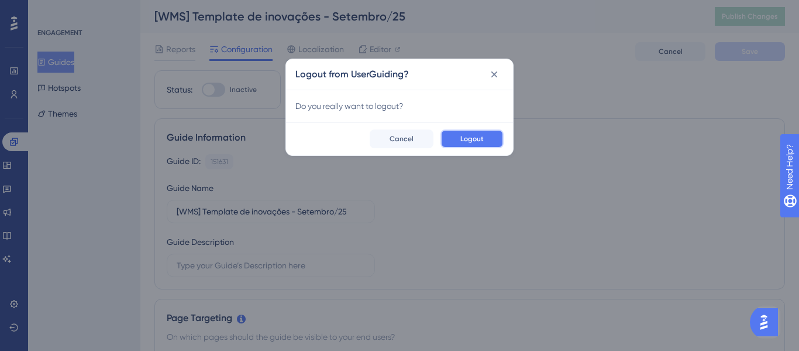
click at [493, 133] on button "Logout" at bounding box center [472, 138] width 63 height 19
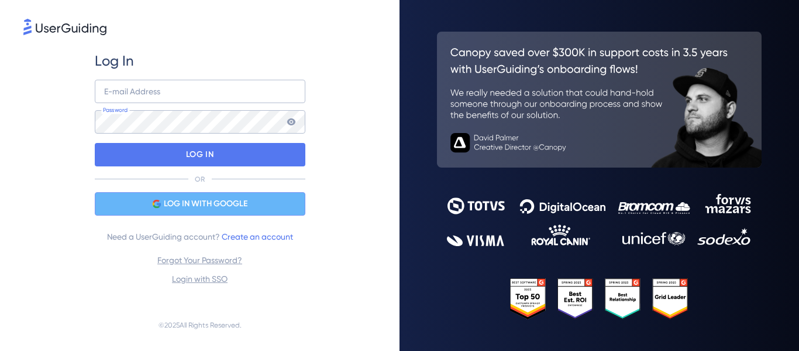
click at [248, 204] on span "LOG IN WITH GOOGLE" at bounding box center [206, 204] width 84 height 14
click at [263, 205] on div "LOG IN WITH GOOGLE" at bounding box center [200, 203] width 211 height 23
click at [267, 198] on div "LOG IN WITH GOOGLE" at bounding box center [200, 203] width 211 height 23
click at [241, 213] on div "LOG IN WITH GOOGLE" at bounding box center [200, 203] width 211 height 23
click at [224, 201] on span "LOG IN WITH GOOGLE" at bounding box center [206, 204] width 84 height 14
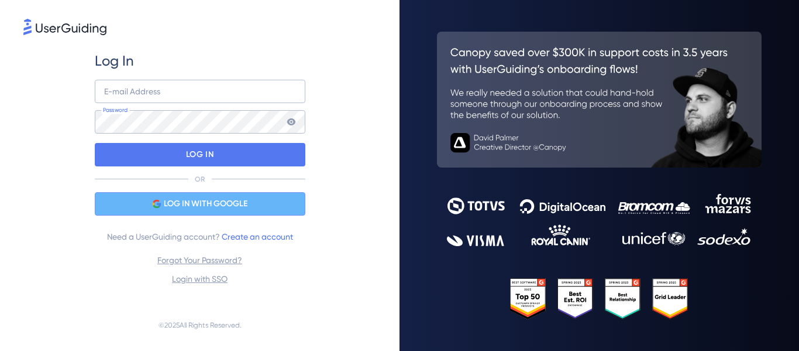
click at [256, 204] on div "LOG IN WITH GOOGLE" at bounding box center [200, 203] width 211 height 23
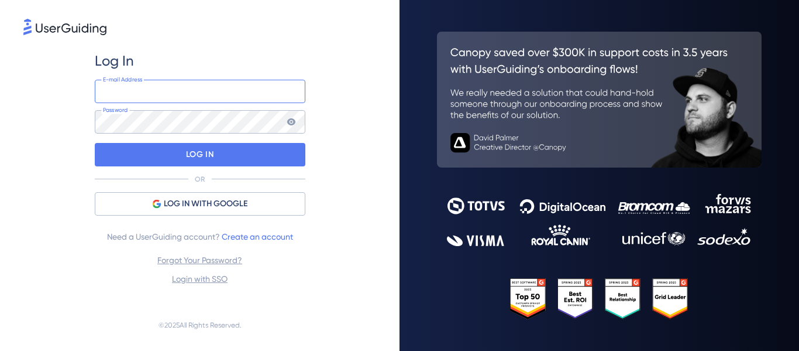
click at [214, 93] on input "email" at bounding box center [200, 91] width 211 height 23
type input "[EMAIL_ADDRESS][DOMAIN_NAME]"
click at [296, 121] on icon at bounding box center [291, 121] width 9 height 9
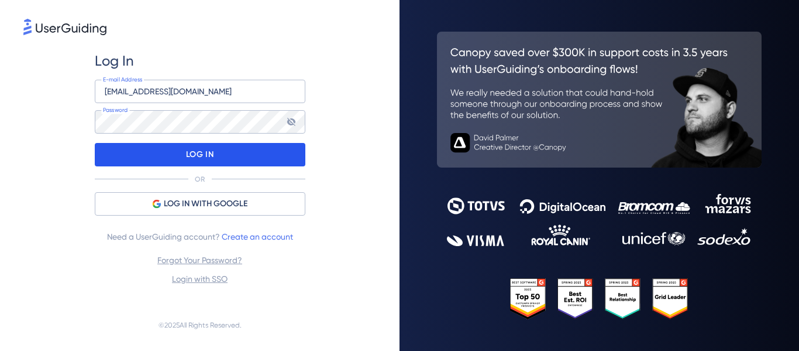
click at [246, 152] on div "LOG IN" at bounding box center [200, 154] width 211 height 23
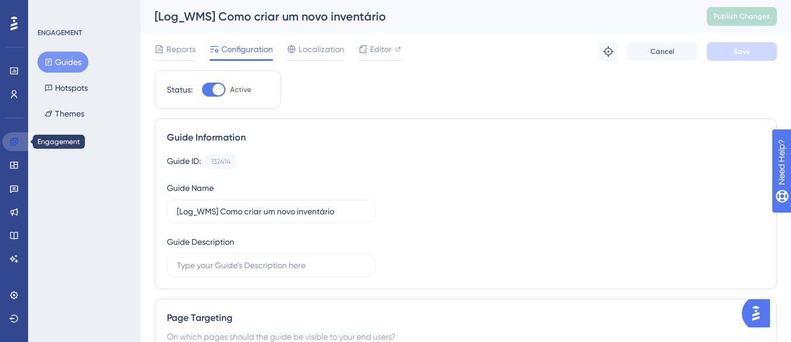
click at [10, 142] on icon at bounding box center [13, 141] width 9 height 9
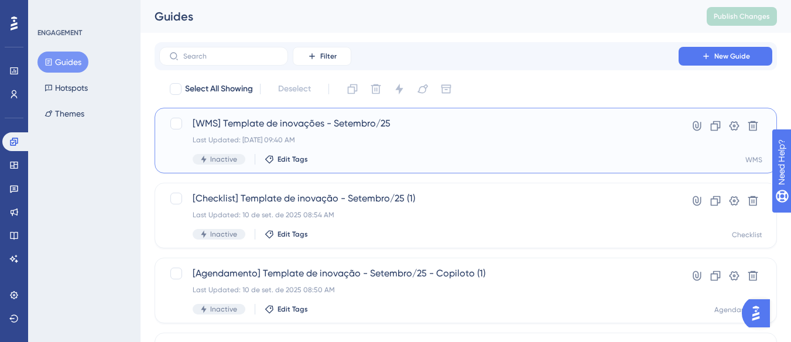
click at [390, 131] on div "[WMS] Template de inovações - Setembro/25 Last Updated: 10 de set. de 2025 09:4…" at bounding box center [419, 140] width 452 height 48
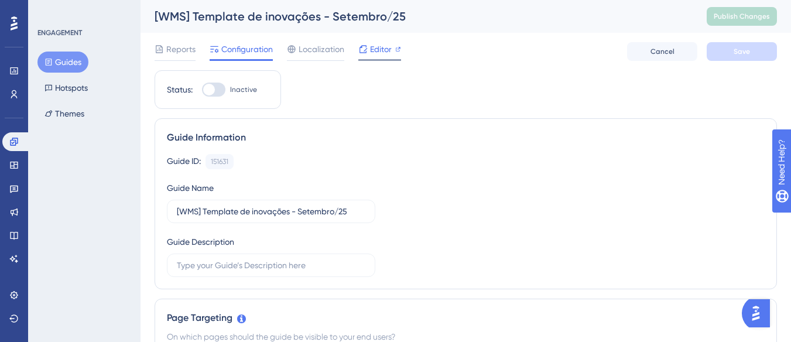
click at [371, 45] on span "Editor" at bounding box center [381, 49] width 22 height 14
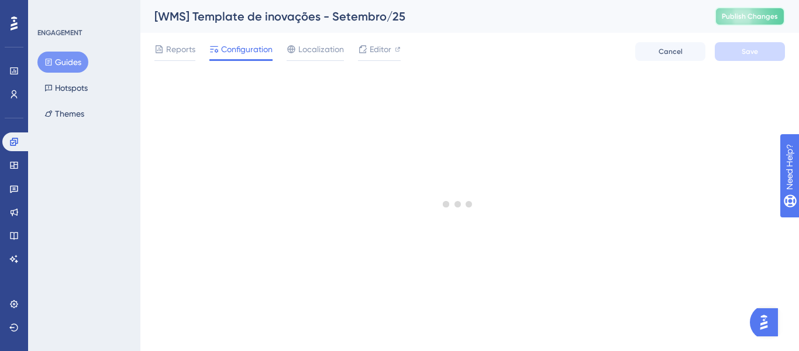
click at [728, 18] on span "Publish Changes" at bounding box center [750, 16] width 56 height 9
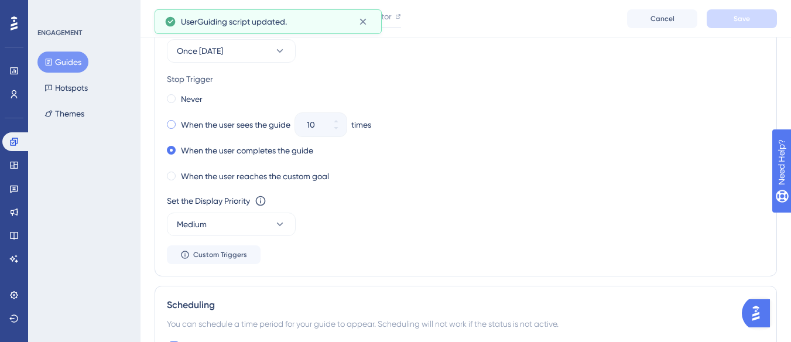
scroll to position [1053, 0]
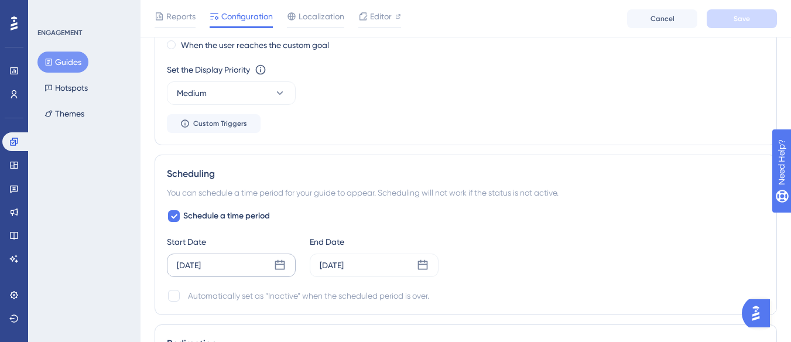
click at [241, 273] on div "Aug 28 2025" at bounding box center [231, 264] width 129 height 23
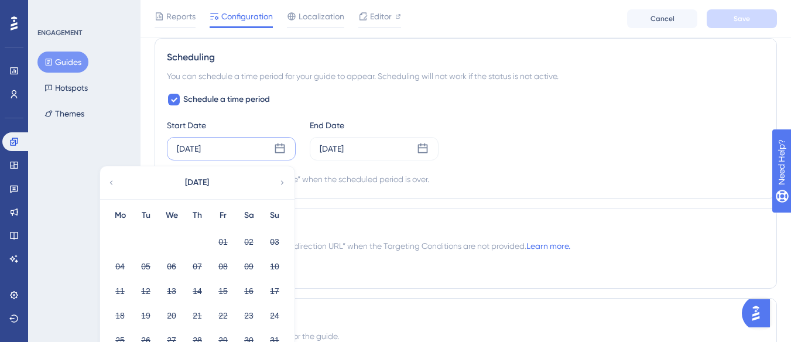
scroll to position [1170, 0]
click at [284, 182] on icon at bounding box center [282, 182] width 8 height 11
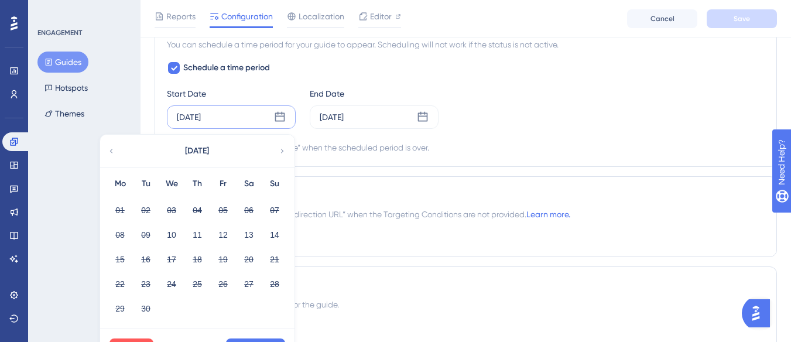
scroll to position [1287, 0]
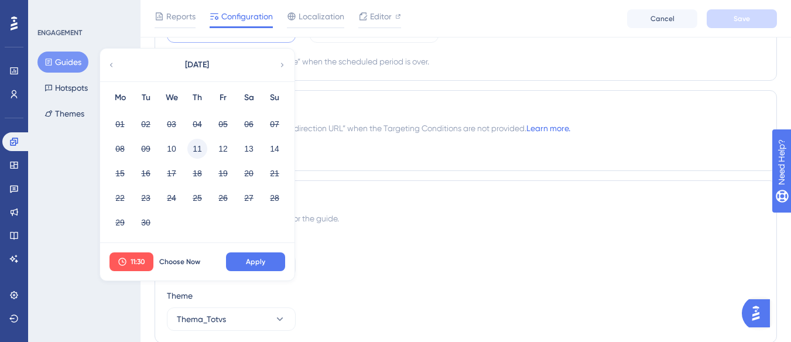
click at [198, 150] on button "11" at bounding box center [197, 149] width 20 height 20
click at [235, 257] on button "Apply" at bounding box center [255, 261] width 59 height 19
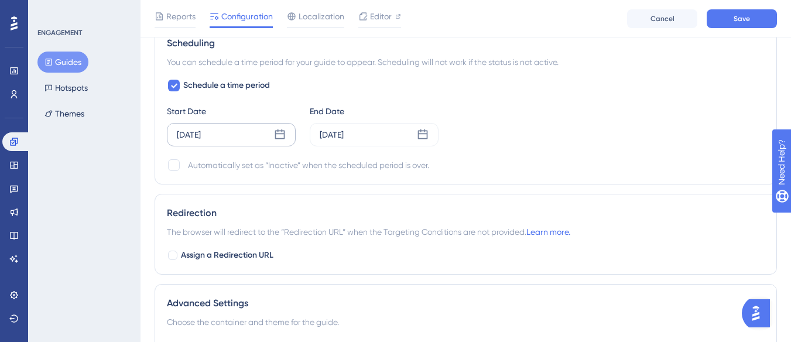
scroll to position [1170, 0]
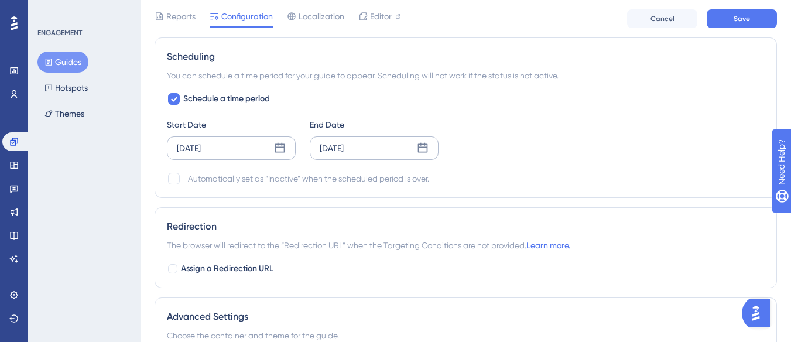
click at [424, 146] on icon at bounding box center [423, 148] width 12 height 12
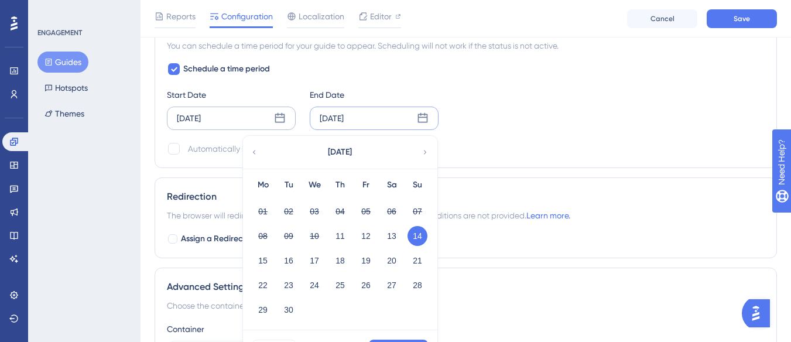
scroll to position [1229, 0]
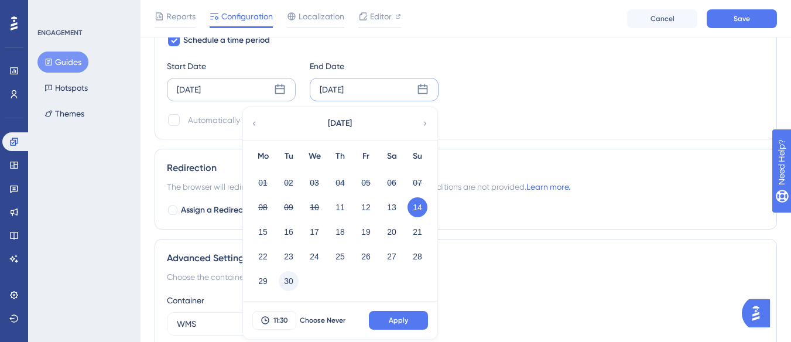
click at [285, 280] on button "30" at bounding box center [289, 281] width 20 height 20
click at [379, 320] on button "Apply" at bounding box center [398, 320] width 59 height 19
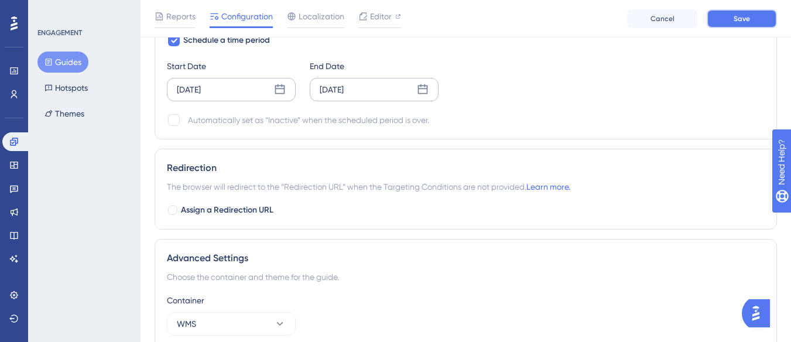
click at [742, 13] on button "Save" at bounding box center [741, 18] width 70 height 19
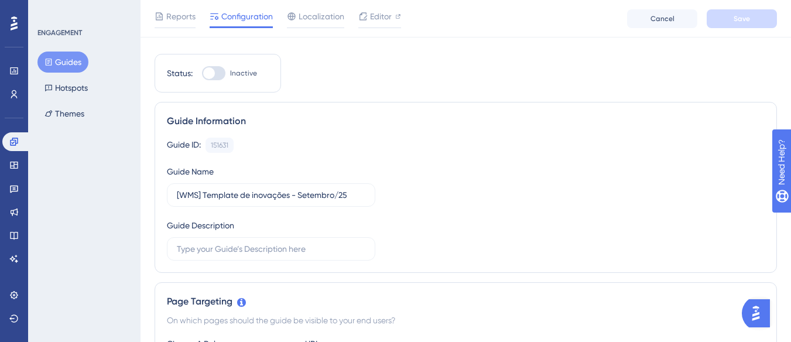
scroll to position [0, 0]
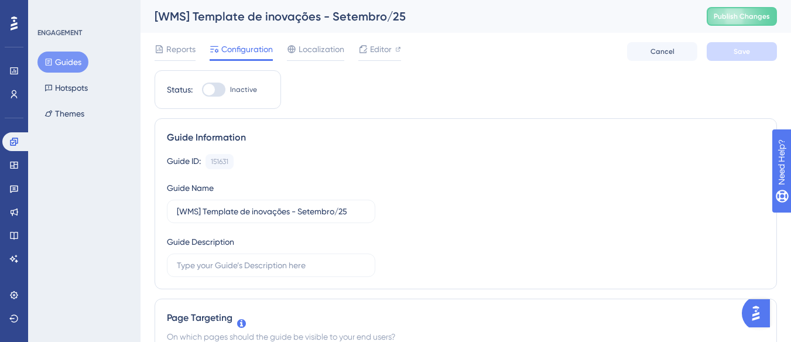
click at [250, 89] on span "Inactive" at bounding box center [243, 89] width 27 height 9
click at [202, 90] on input "Inactive" at bounding box center [201, 90] width 1 height 1
checkbox input "true"
click at [719, 57] on button "Save" at bounding box center [741, 51] width 70 height 19
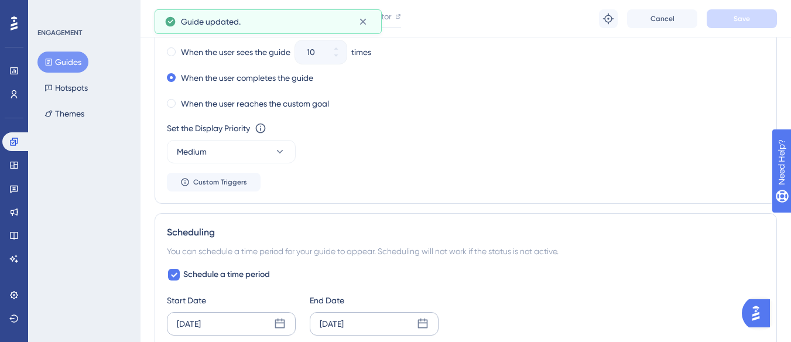
scroll to position [1170, 0]
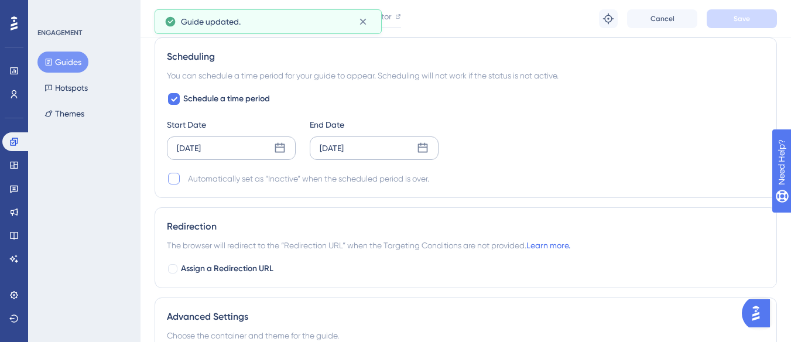
click at [169, 176] on div at bounding box center [174, 179] width 12 height 12
checkbox input "true"
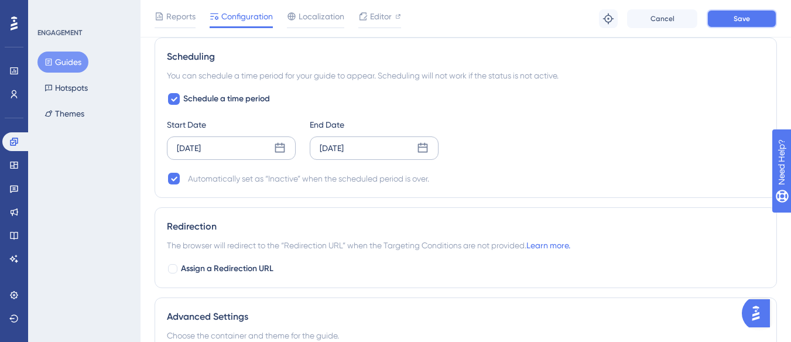
click at [751, 15] on button "Save" at bounding box center [741, 18] width 70 height 19
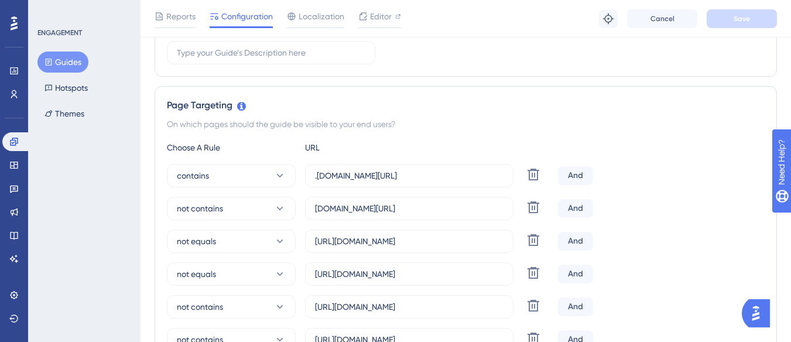
scroll to position [0, 0]
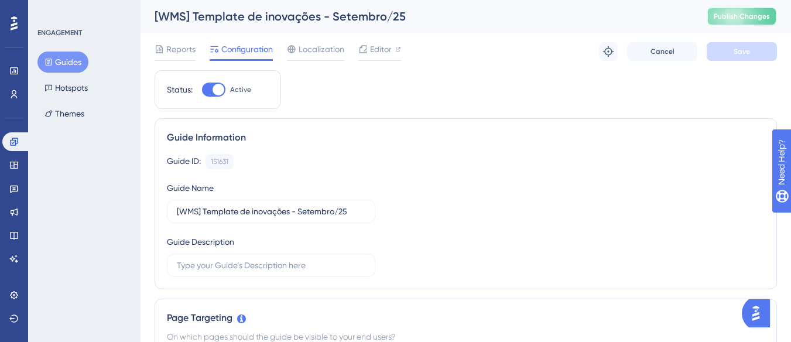
click at [768, 19] on span "Publish Changes" at bounding box center [741, 16] width 56 height 9
click at [64, 59] on button "Guides" at bounding box center [62, 61] width 51 height 21
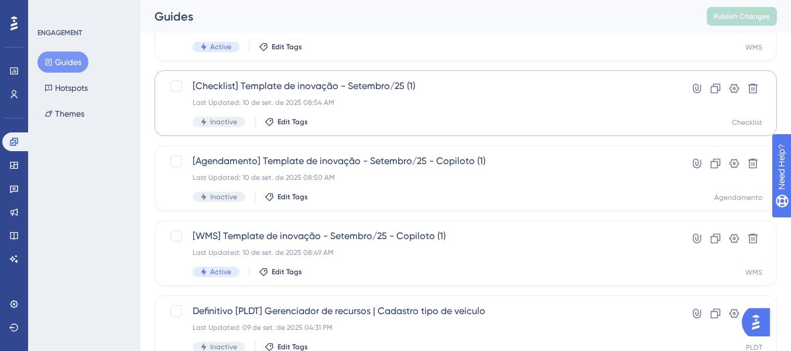
scroll to position [117, 0]
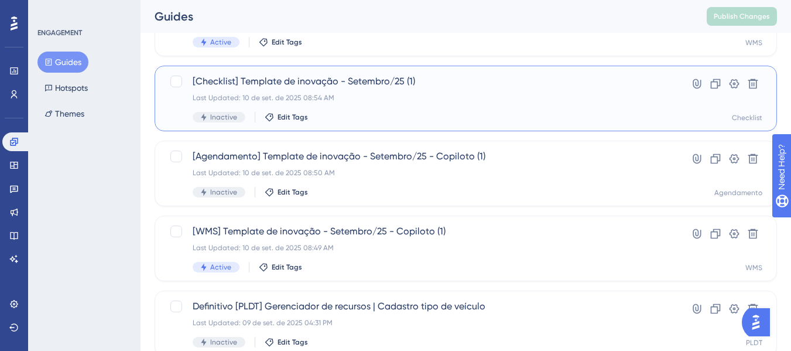
click at [413, 101] on div "Last Updated: 10 de set. de 2025 08:54 AM" at bounding box center [419, 97] width 452 height 9
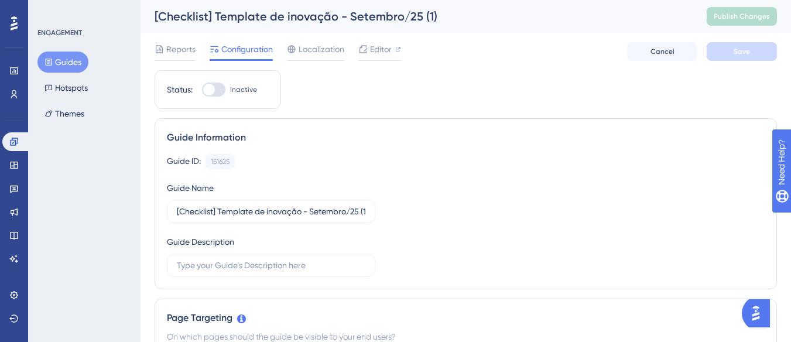
click at [249, 86] on span "Inactive" at bounding box center [243, 89] width 27 height 9
click at [202, 90] on input "Inactive" at bounding box center [201, 90] width 1 height 1
checkbox input "true"
click at [736, 51] on span "Save" at bounding box center [741, 51] width 16 height 9
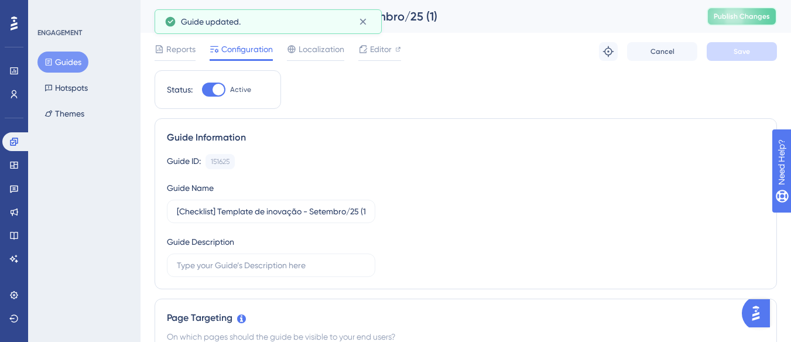
click at [751, 19] on span "Publish Changes" at bounding box center [741, 16] width 56 height 9
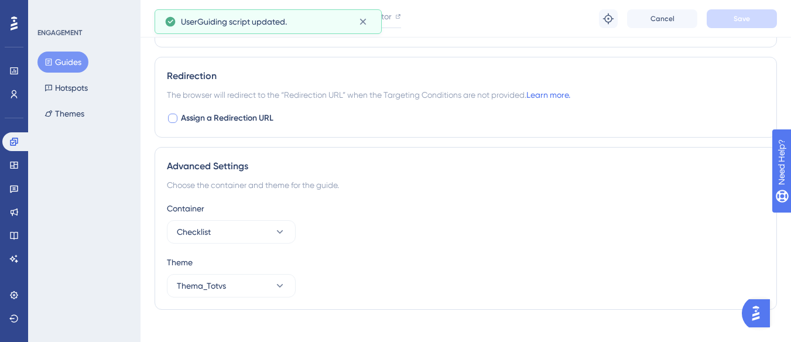
scroll to position [1026, 0]
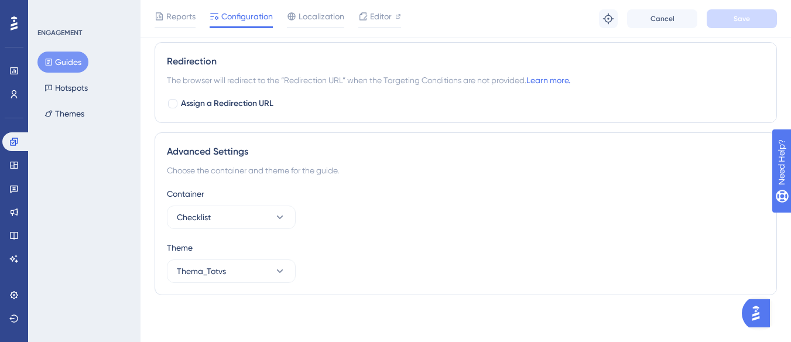
click at [80, 63] on button "Guides" at bounding box center [62, 61] width 51 height 21
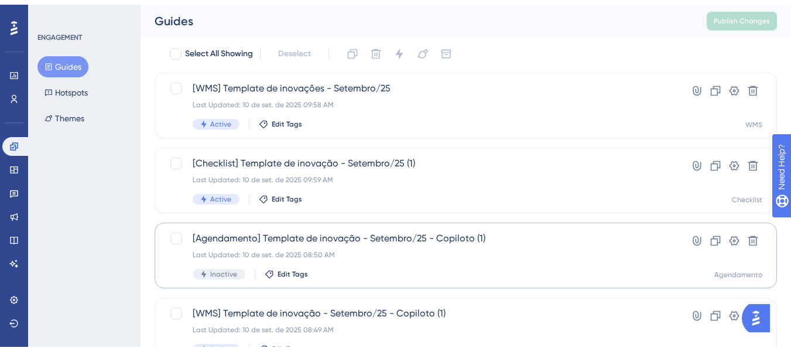
scroll to position [117, 0]
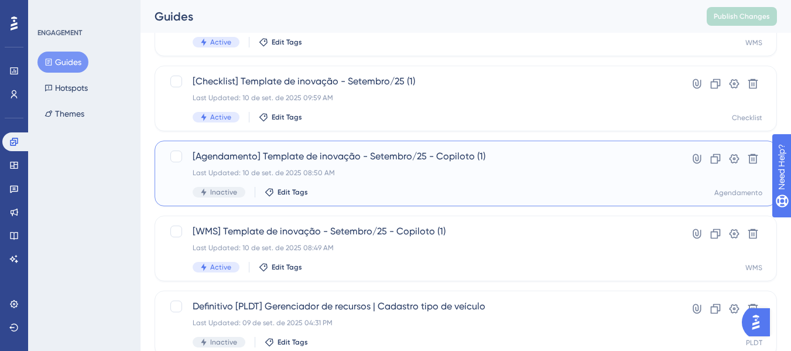
click at [362, 167] on div "[Agendamento] Template de inovação - Setembro/25 - Copiloto (1) Last Updated: 1…" at bounding box center [419, 173] width 452 height 48
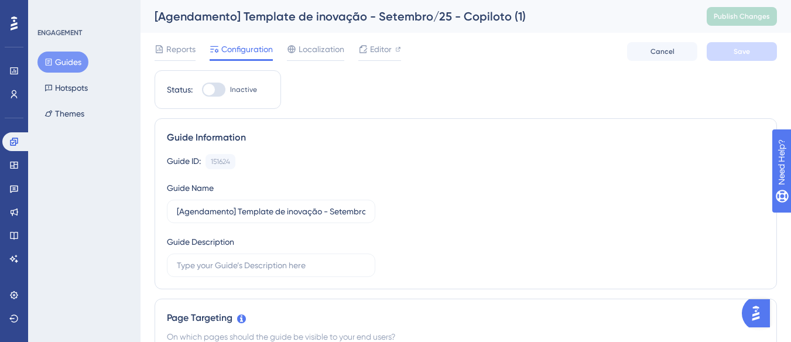
click at [238, 93] on span "Inactive" at bounding box center [243, 89] width 27 height 9
click at [202, 90] on input "Inactive" at bounding box center [201, 90] width 1 height 1
checkbox input "true"
click at [730, 48] on button "Save" at bounding box center [741, 51] width 70 height 19
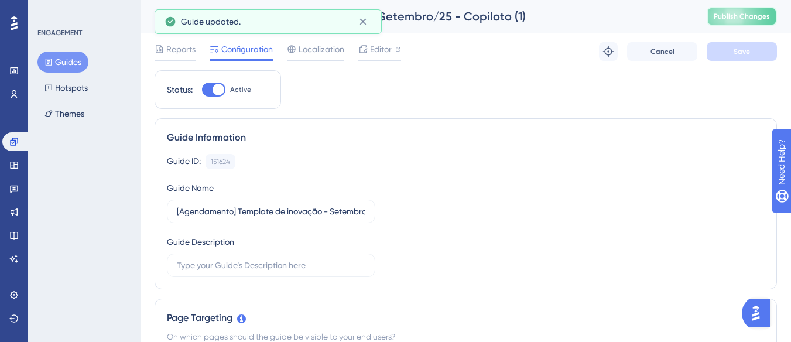
click at [744, 19] on span "Publish Changes" at bounding box center [741, 16] width 56 height 9
click at [59, 67] on button "Guides" at bounding box center [62, 61] width 51 height 21
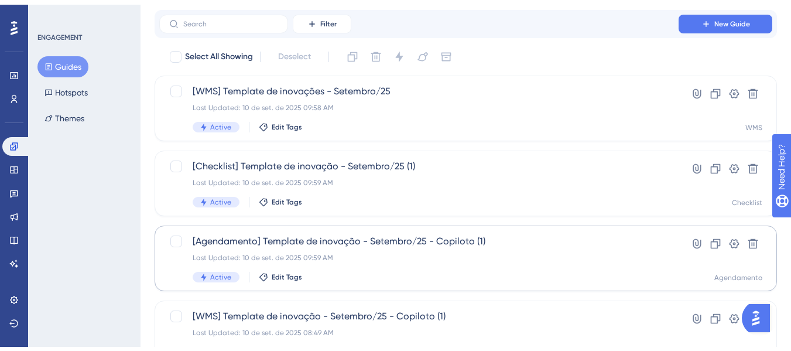
scroll to position [117, 0]
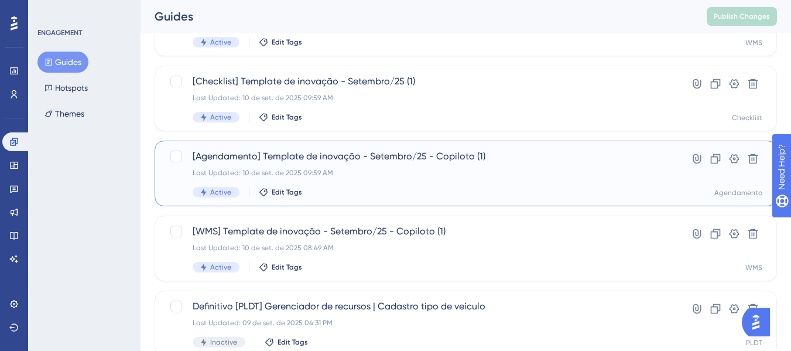
click at [435, 181] on div "[Agendamento] Template de inovação - Setembro/25 - Copiloto (1) Last Updated: 1…" at bounding box center [419, 173] width 452 height 48
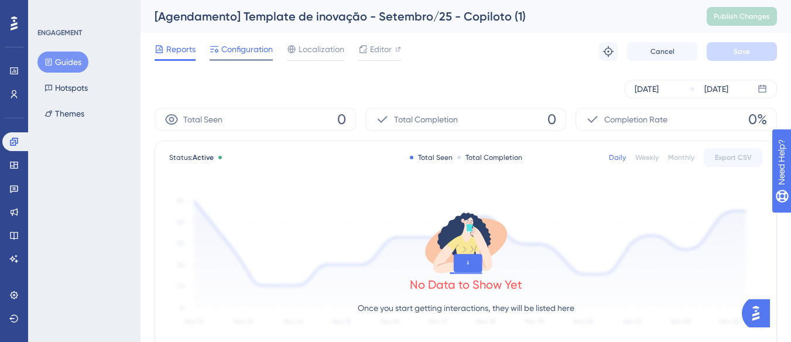
click at [269, 50] on span "Configuration" at bounding box center [246, 49] width 51 height 14
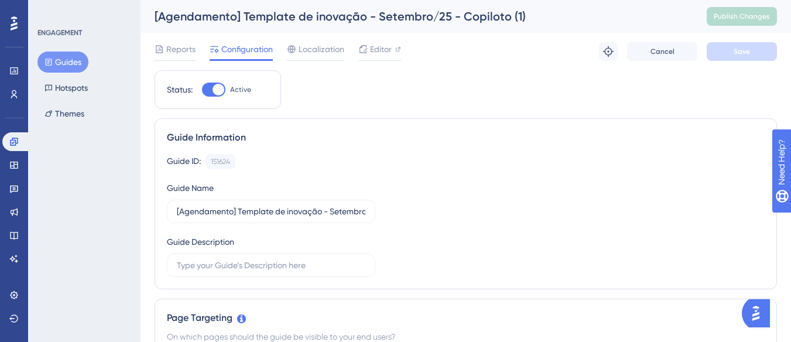
click at [71, 59] on button "Guides" at bounding box center [62, 61] width 51 height 21
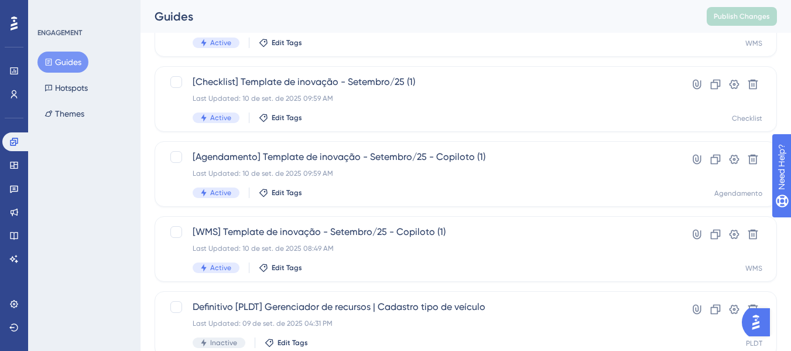
scroll to position [117, 0]
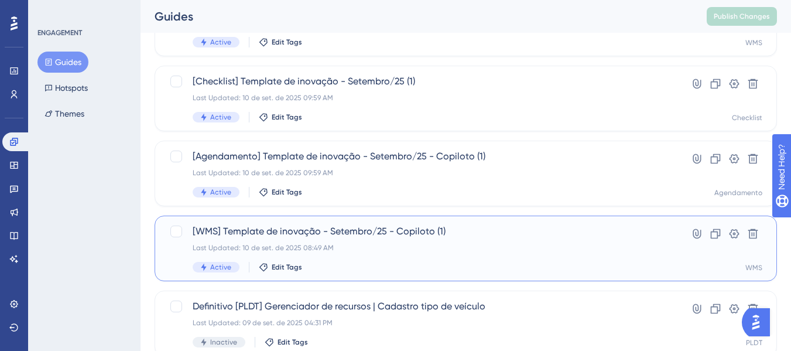
click at [407, 237] on span "[WMS] Template de inovação - Setembro/25 - Copiloto (1)" at bounding box center [419, 231] width 452 height 14
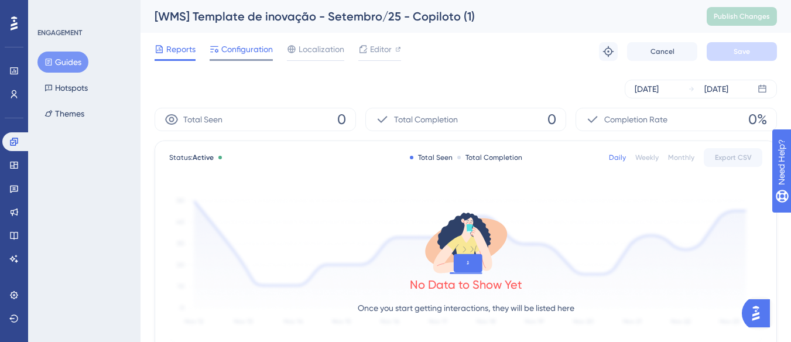
click at [257, 56] on div "Configuration" at bounding box center [240, 51] width 63 height 19
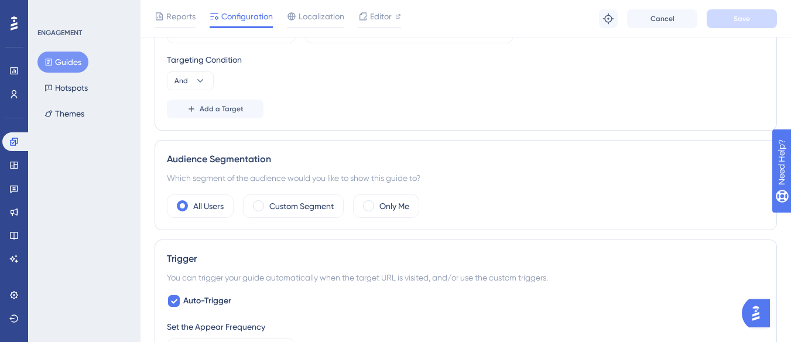
scroll to position [351, 0]
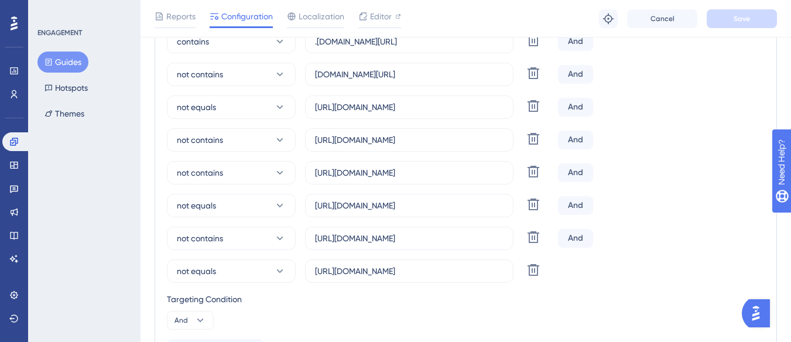
click at [77, 58] on button "Guides" at bounding box center [62, 61] width 51 height 21
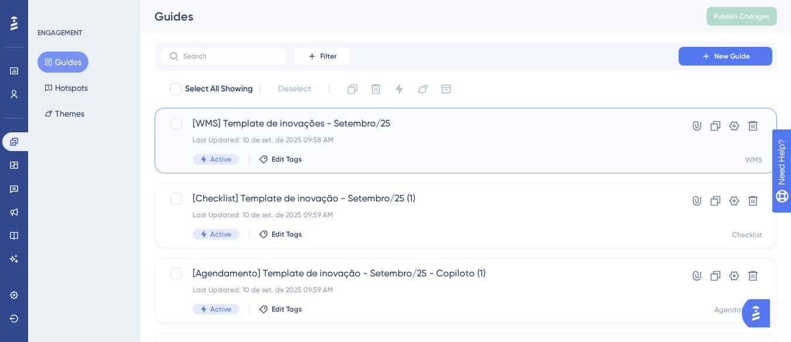
click at [274, 124] on span "[WMS] Template de inovações - Setembro/25" at bounding box center [419, 123] width 452 height 14
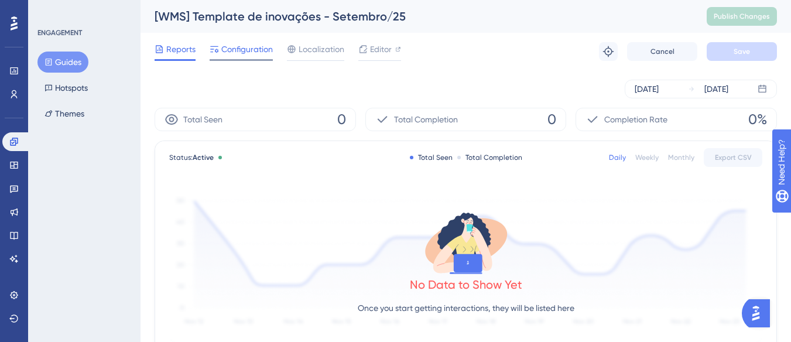
click at [235, 57] on div "Configuration" at bounding box center [240, 51] width 63 height 19
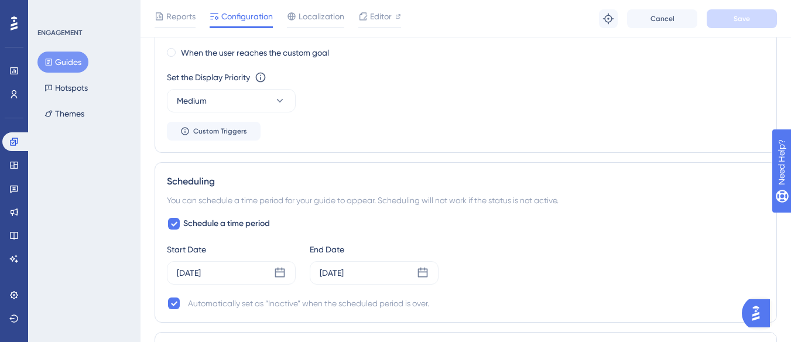
scroll to position [1112, 0]
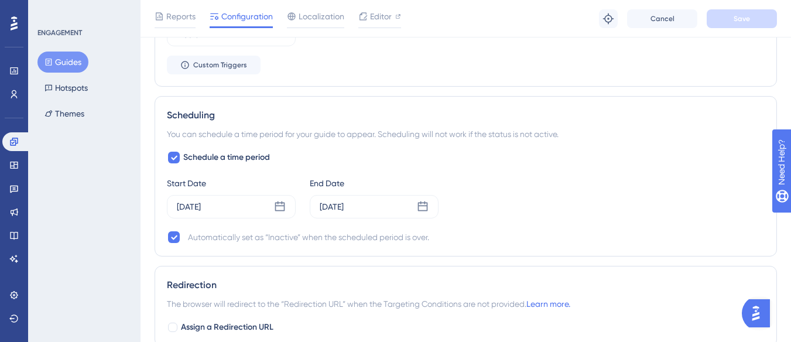
click at [59, 57] on button "Guides" at bounding box center [62, 61] width 51 height 21
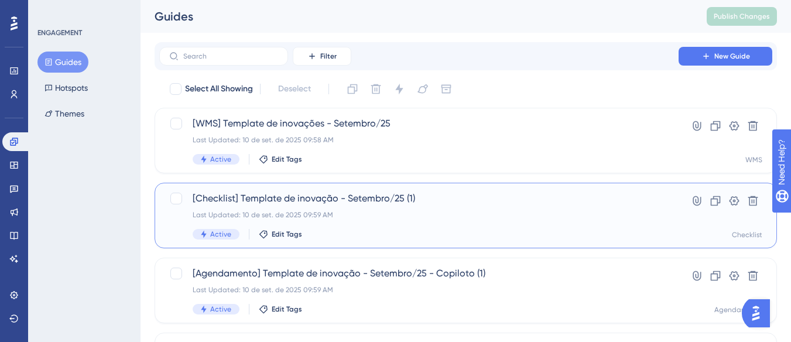
click at [276, 190] on div "[Checklist] Template de inovação - Setembro/25 (1) Last Updated: 10 de set. de …" at bounding box center [465, 216] width 622 height 66
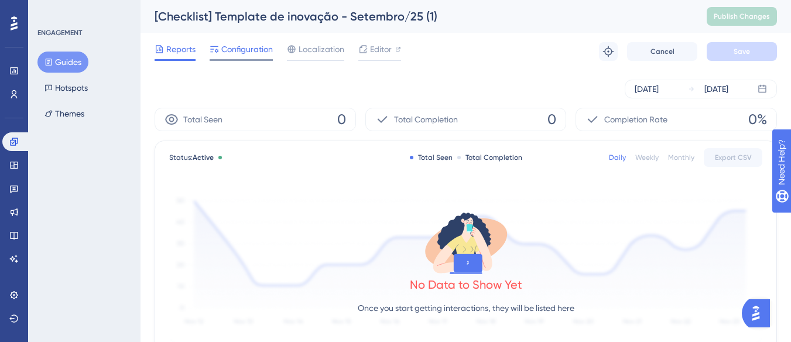
click at [255, 53] on span "Configuration" at bounding box center [246, 49] width 51 height 14
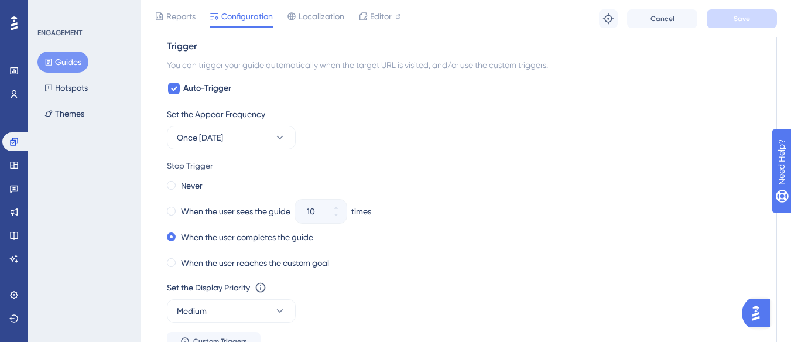
scroll to position [819, 0]
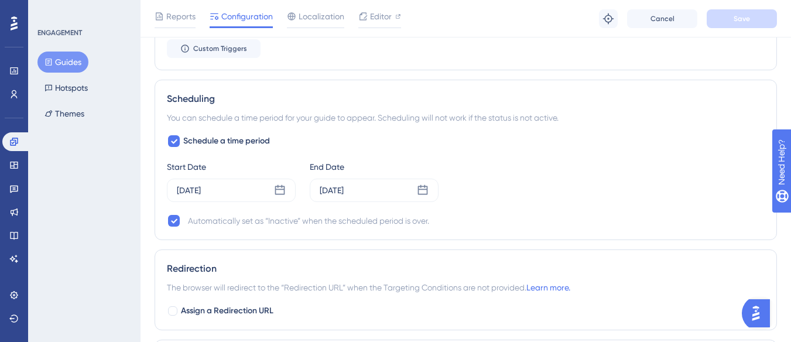
click at [77, 57] on button "Guides" at bounding box center [62, 61] width 51 height 21
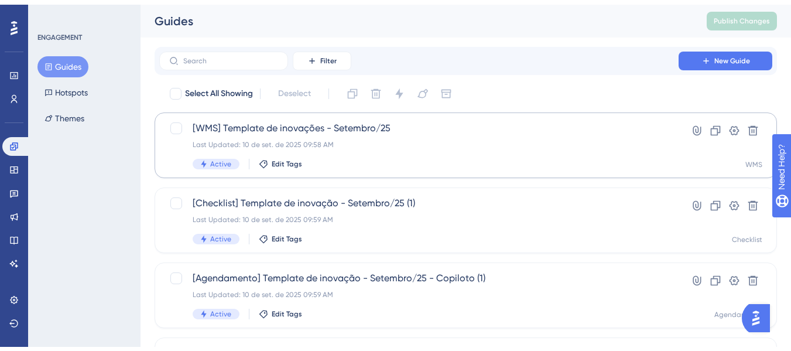
scroll to position [117, 0]
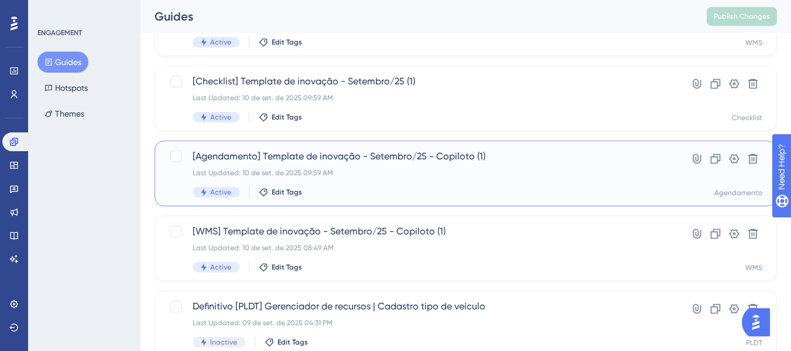
click at [349, 147] on div "[Agendamento] Template de inovação - Setembro/25 - Copiloto (1) Last Updated: 1…" at bounding box center [465, 173] width 622 height 66
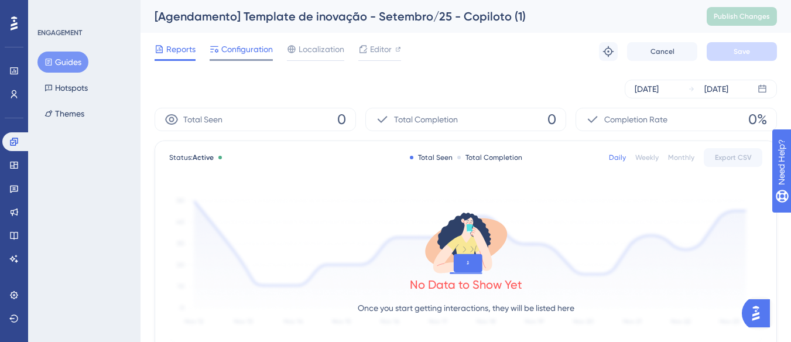
click at [252, 55] on span "Configuration" at bounding box center [246, 49] width 51 height 14
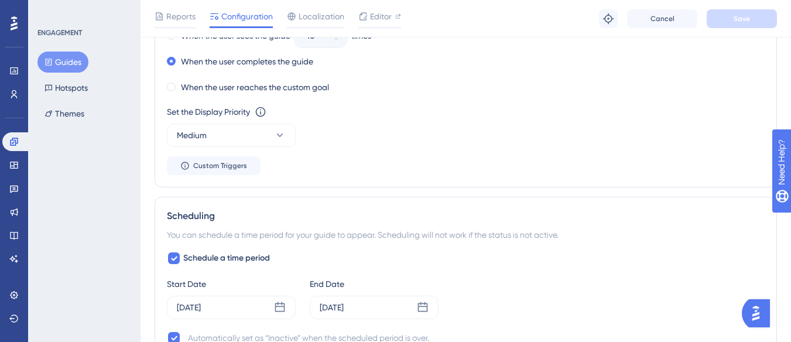
scroll to position [819, 0]
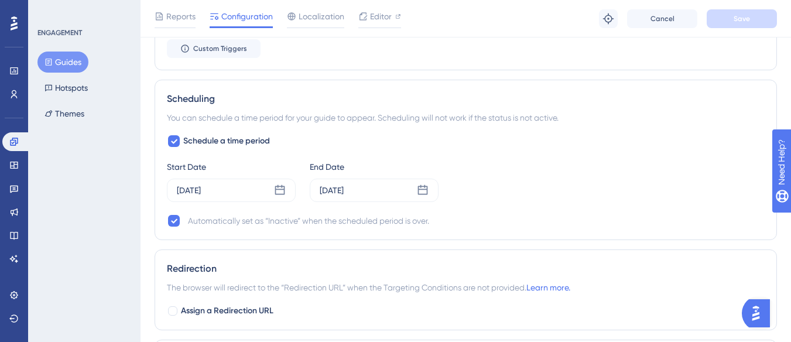
click at [64, 71] on button "Guides" at bounding box center [62, 61] width 51 height 21
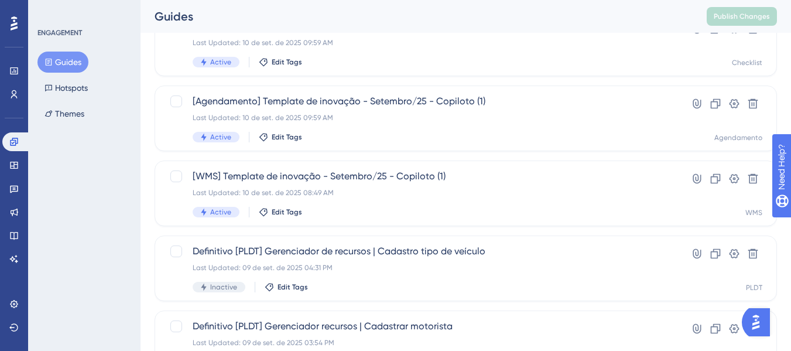
scroll to position [176, 0]
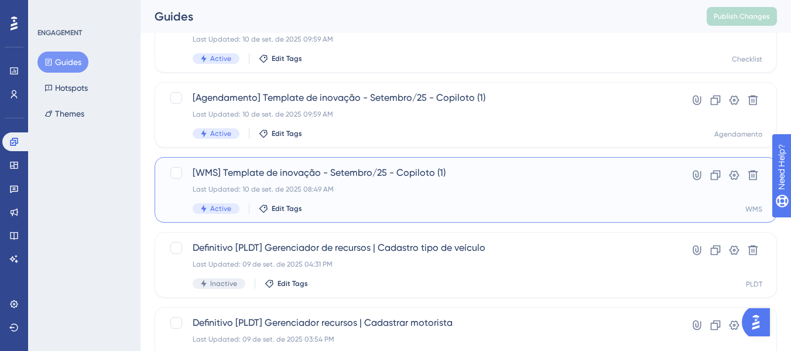
click at [347, 180] on div "[WMS] Template de inovação - Setembro/25 - Copiloto (1) Last Updated: 10 de set…" at bounding box center [419, 190] width 452 height 48
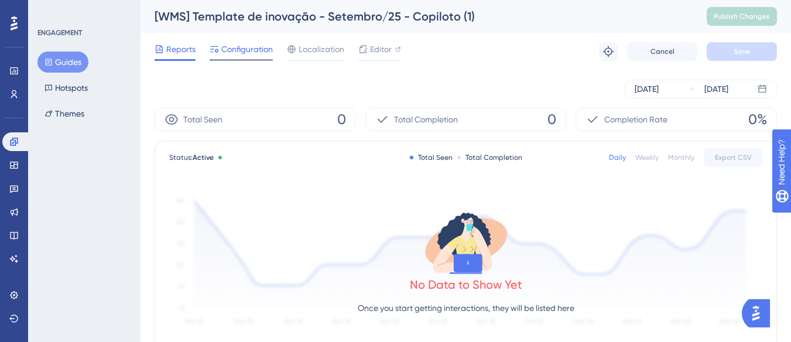
click at [252, 54] on span "Configuration" at bounding box center [246, 49] width 51 height 14
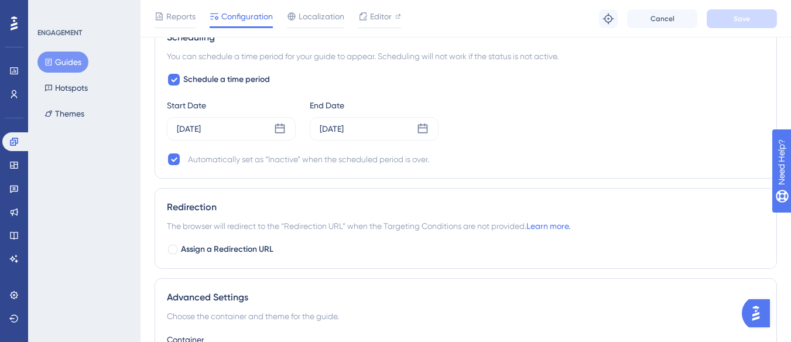
scroll to position [1170, 0]
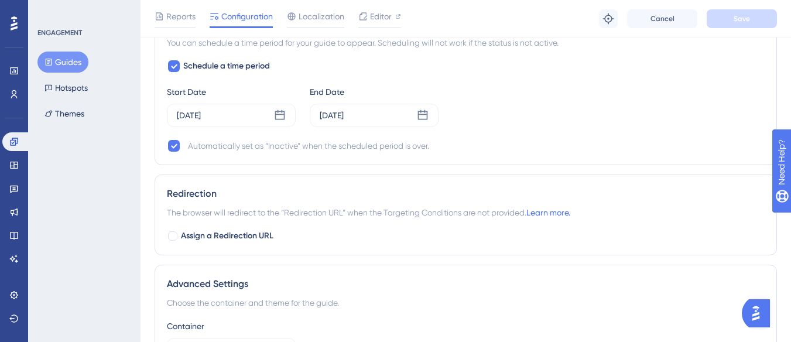
click at [75, 56] on button "Guides" at bounding box center [62, 61] width 51 height 21
